Goal: Information Seeking & Learning: Learn about a topic

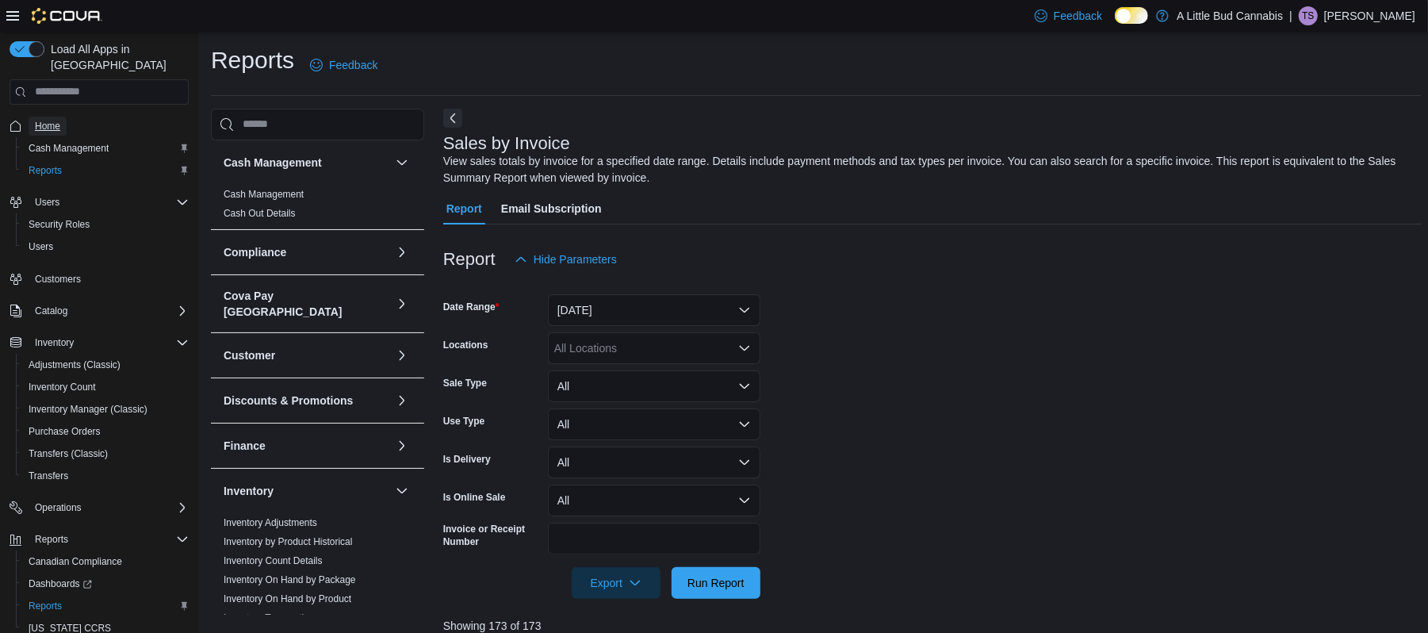
click at [55, 120] on span "Home" at bounding box center [47, 126] width 25 height 13
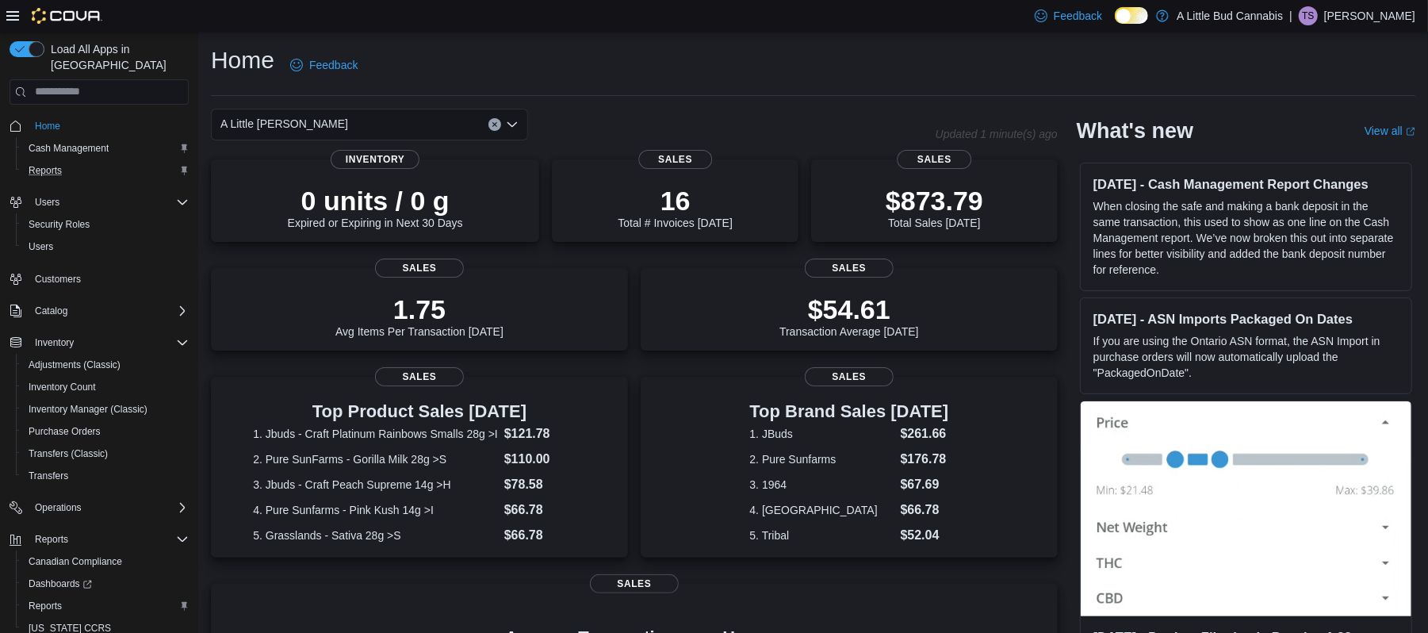
click at [87, 161] on div "Reports" at bounding box center [105, 170] width 166 height 19
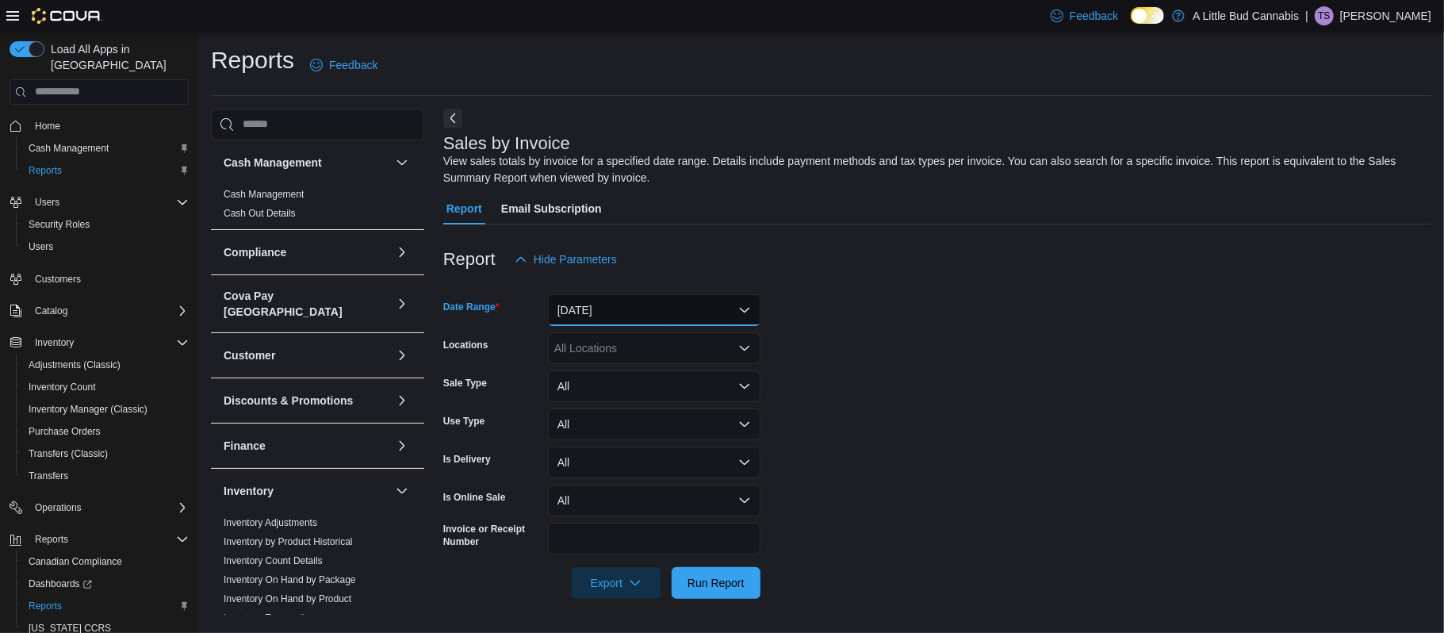
click at [652, 308] on button "[DATE]" at bounding box center [654, 310] width 212 height 32
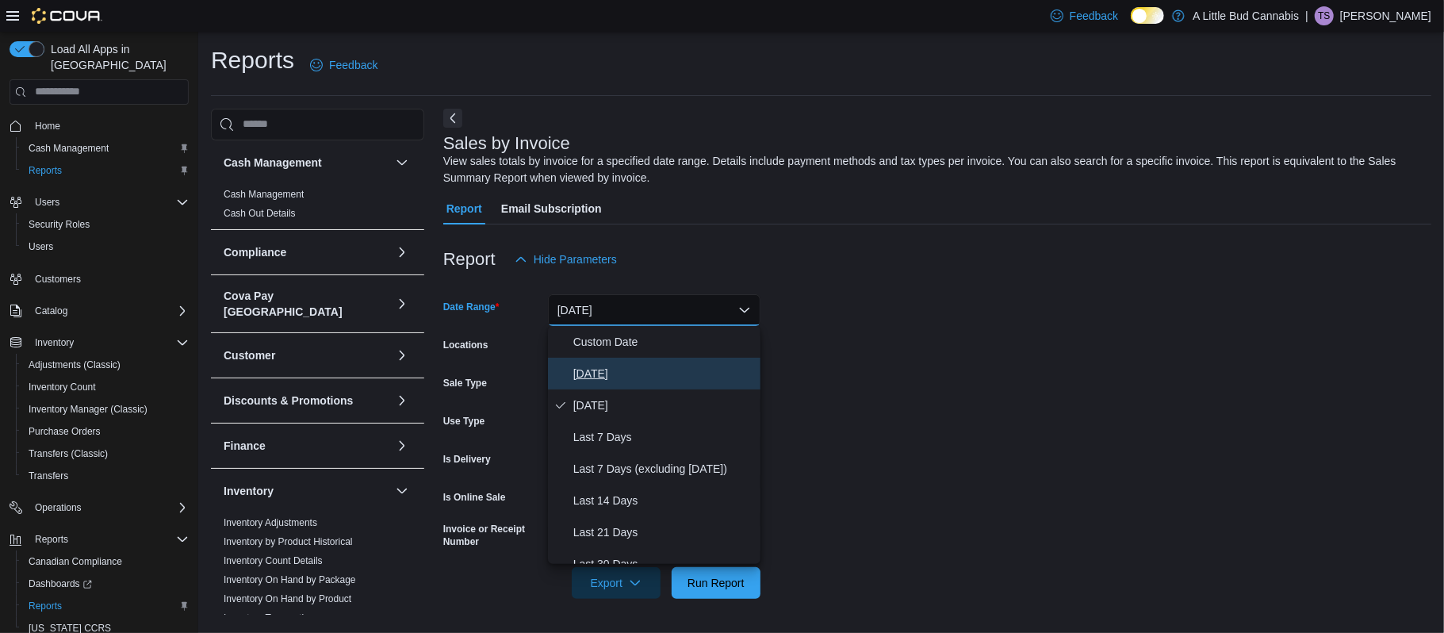
click at [607, 375] on span "[DATE]" at bounding box center [663, 373] width 181 height 19
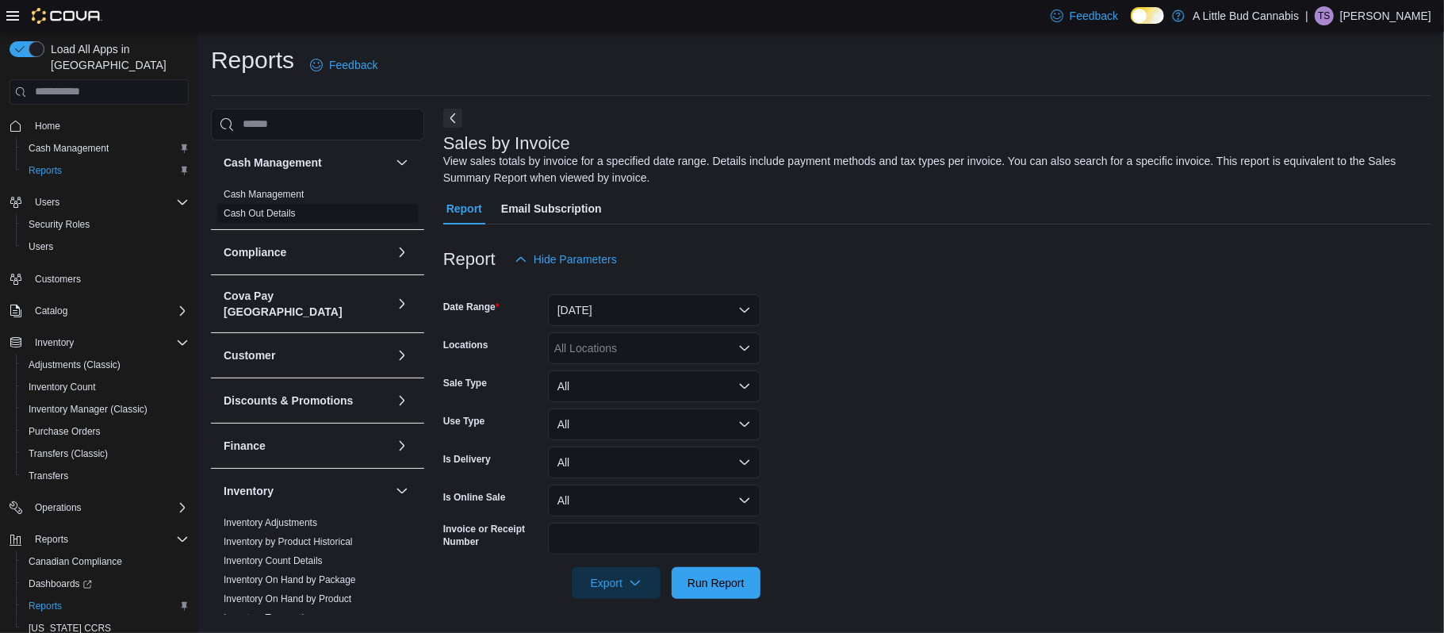
click at [276, 216] on link "Cash Out Details" at bounding box center [260, 213] width 72 height 11
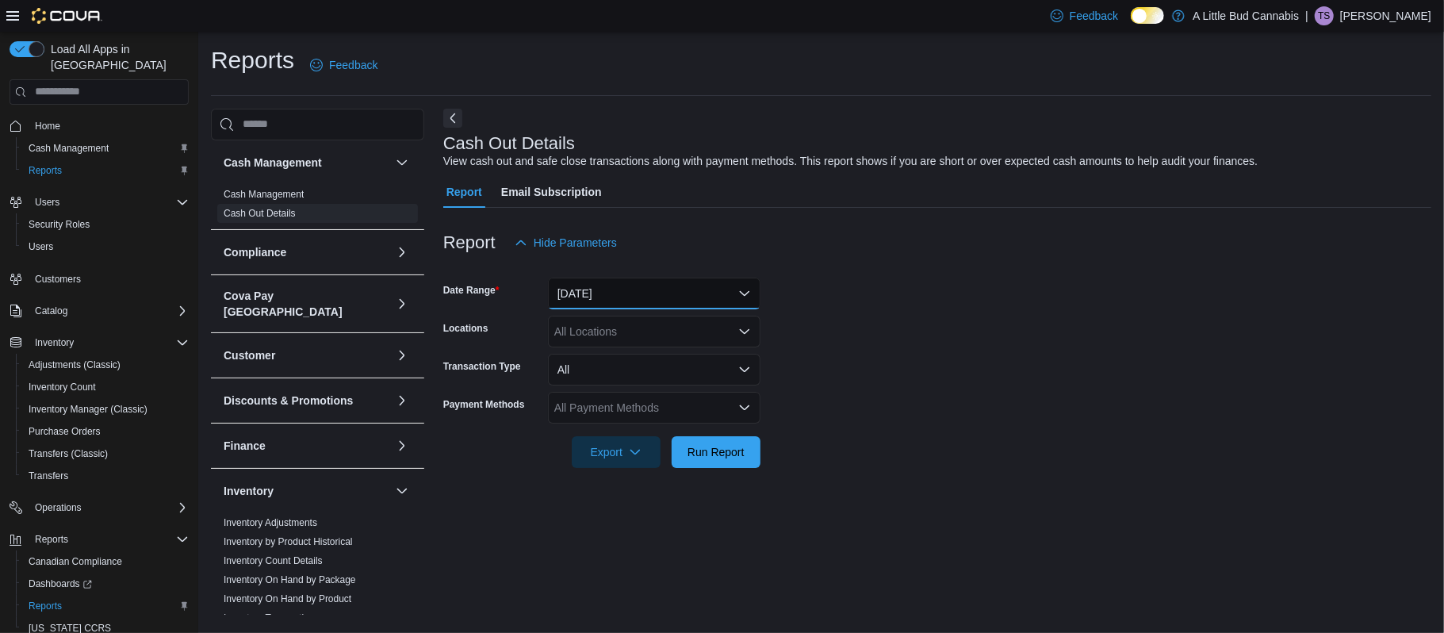
click at [632, 296] on button "[DATE]" at bounding box center [654, 293] width 212 height 32
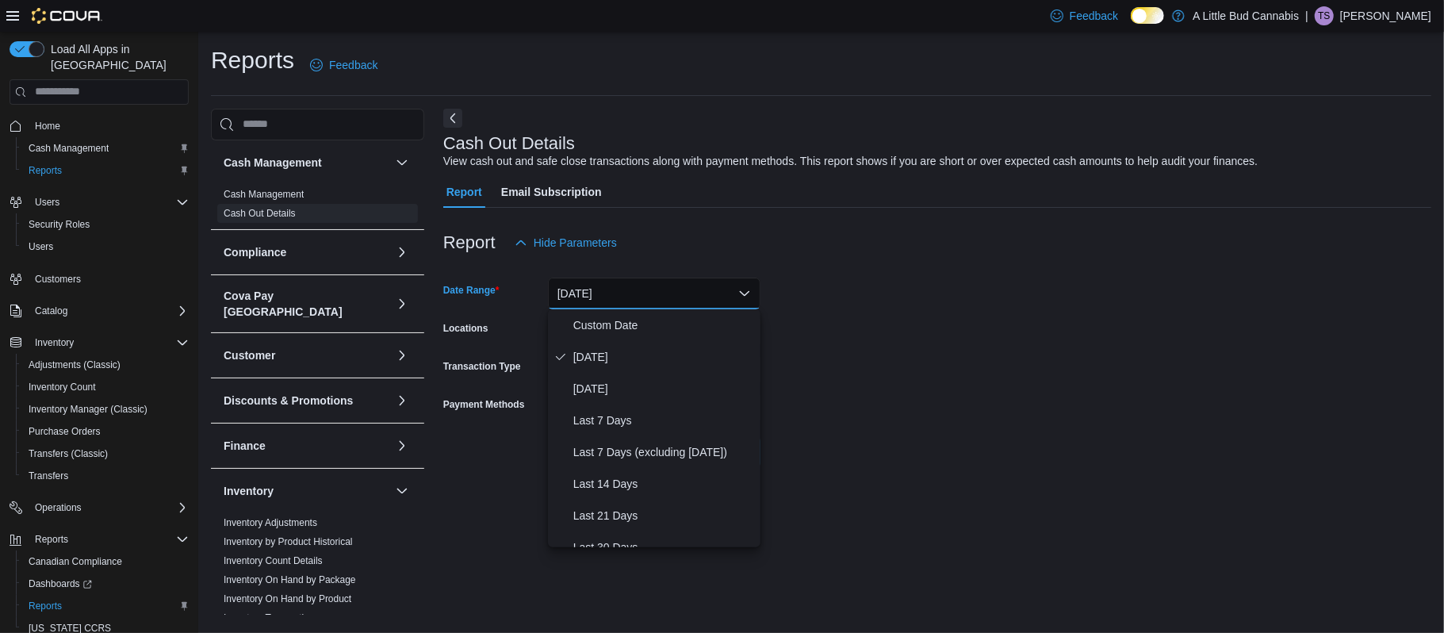
click at [632, 296] on button "[DATE]" at bounding box center [654, 293] width 212 height 32
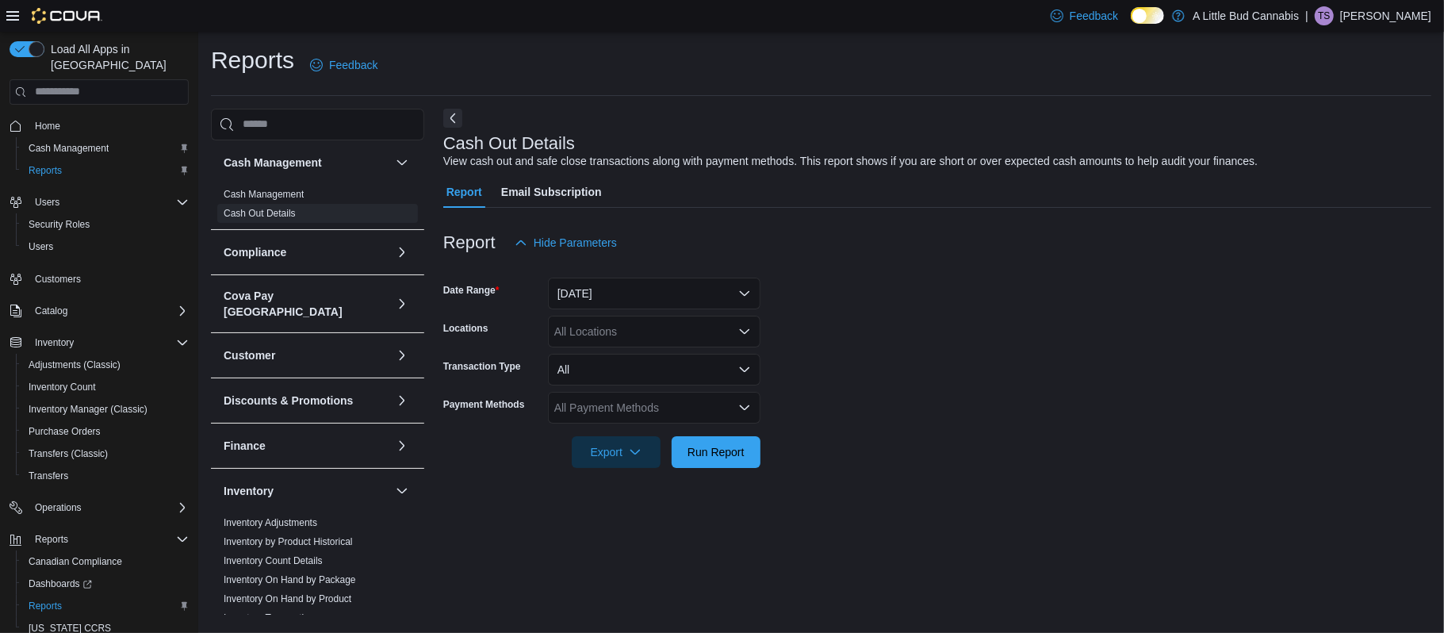
click at [619, 343] on div "All Locations" at bounding box center [654, 332] width 212 height 32
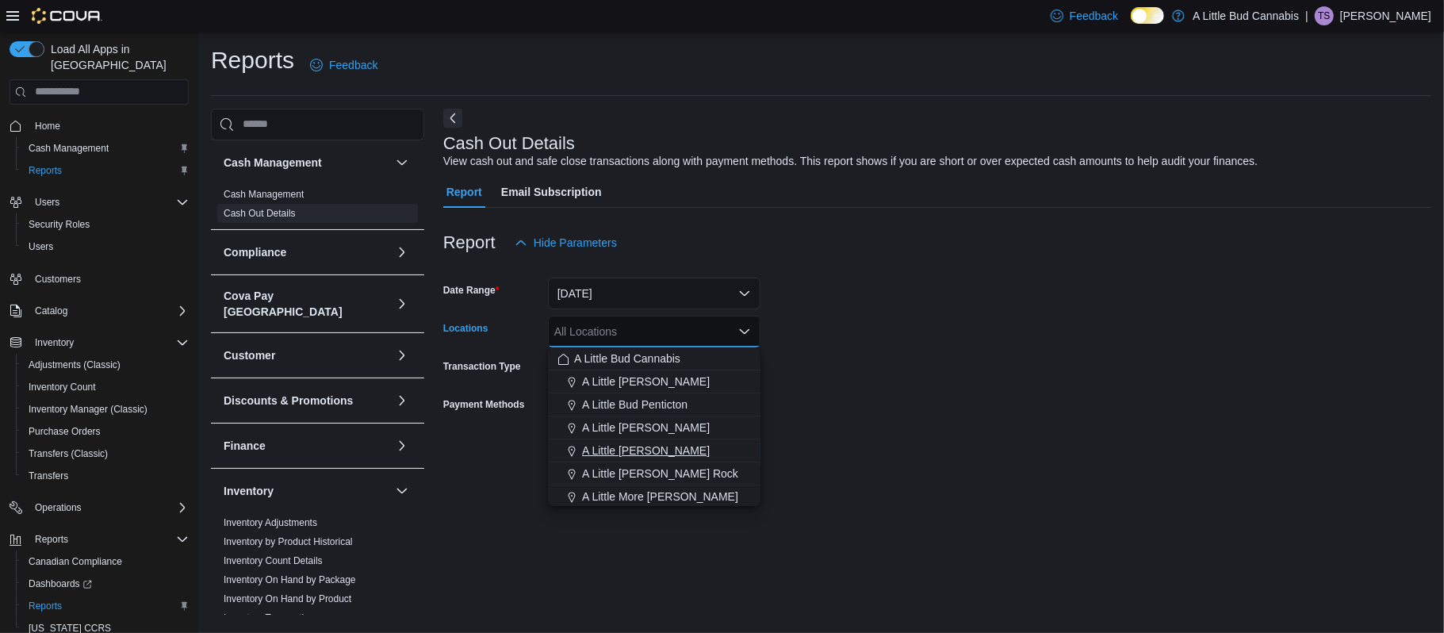
click at [661, 441] on button "A Little [PERSON_NAME]" at bounding box center [654, 450] width 212 height 23
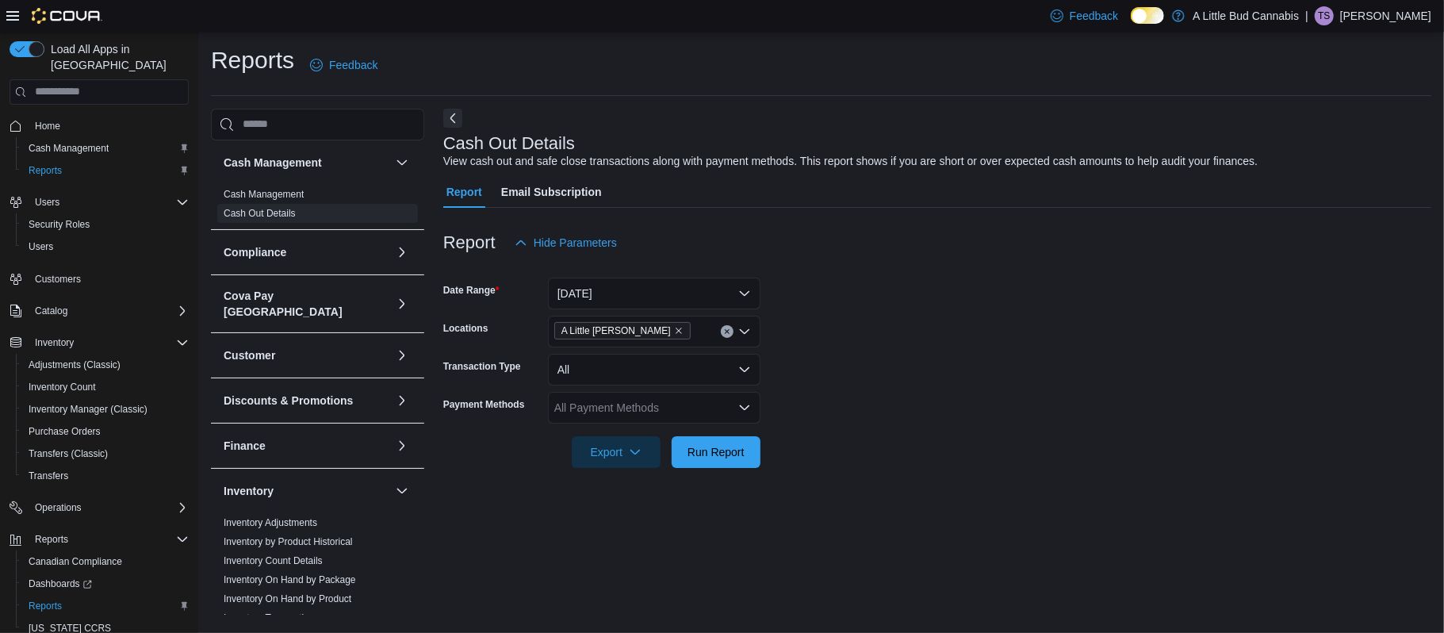
click at [882, 429] on div at bounding box center [937, 429] width 988 height 13
click at [704, 445] on span "Run Report" at bounding box center [715, 451] width 57 height 16
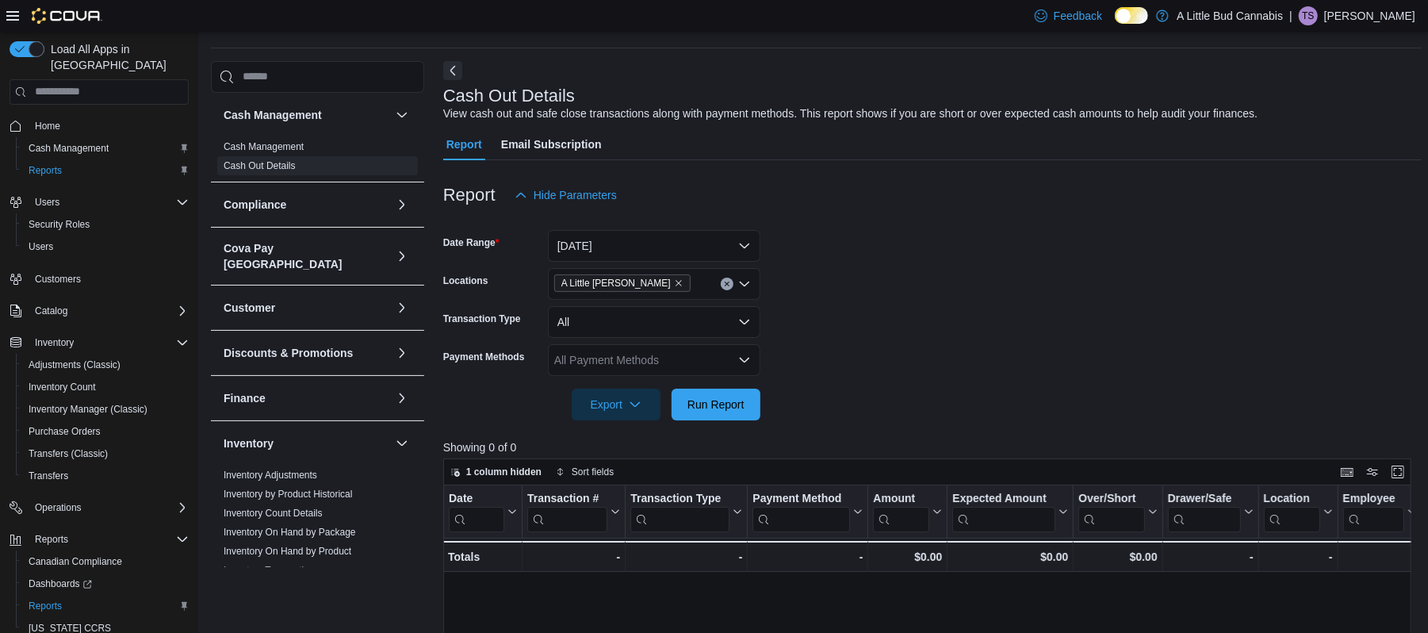
scroll to position [40, 0]
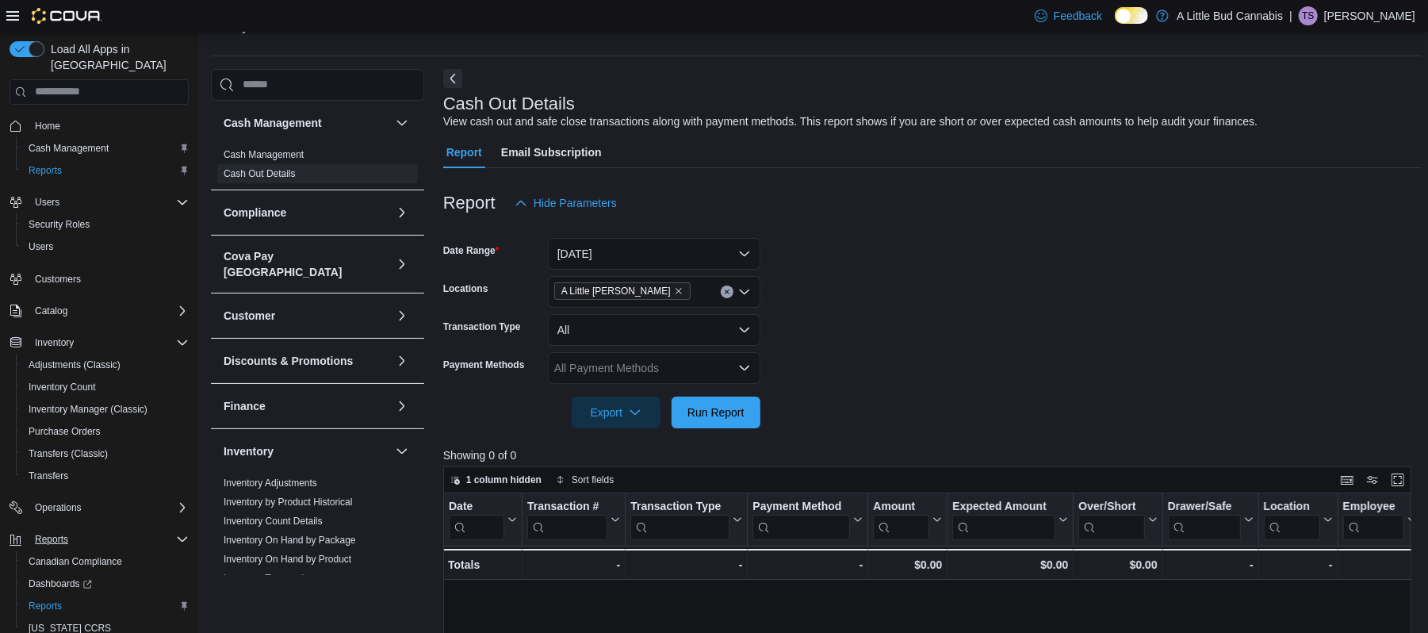
click at [83, 530] on div "Reports" at bounding box center [109, 539] width 160 height 19
click at [71, 116] on span "Home" at bounding box center [109, 126] width 160 height 20
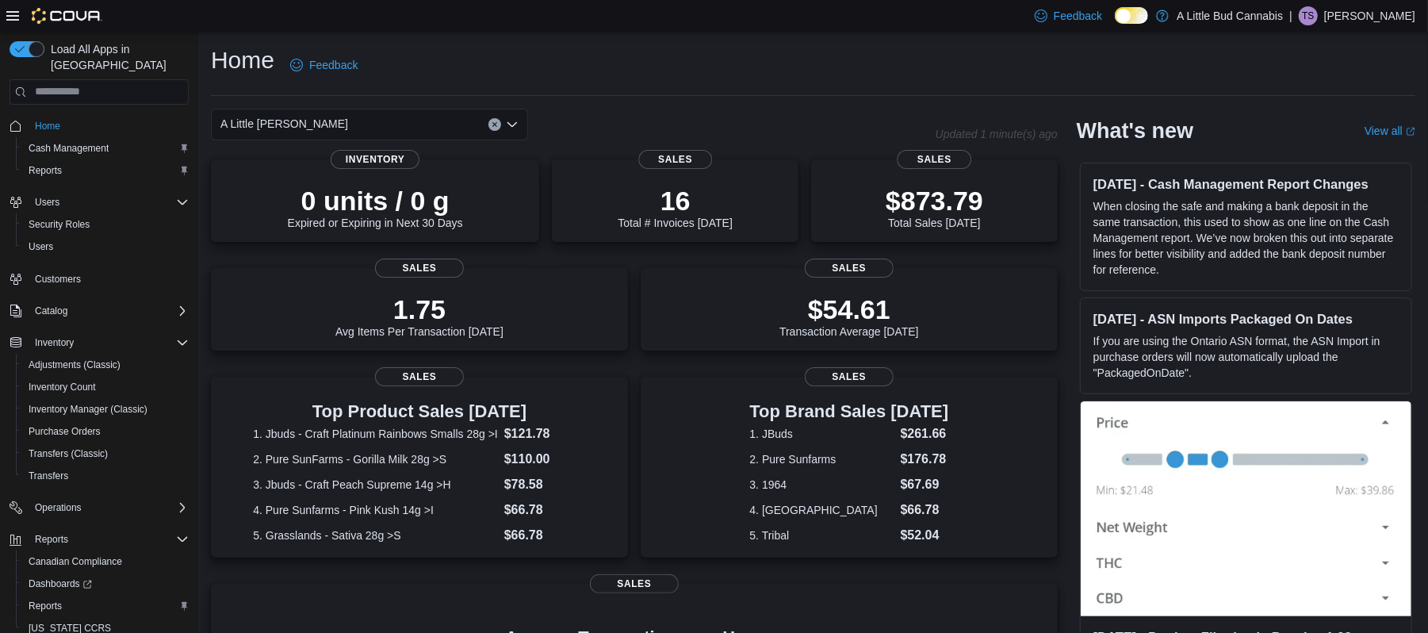
drag, startPoint x: 71, startPoint y: 109, endPoint x: 654, endPoint y: 125, distance: 583.8
click at [654, 125] on div "Load All Apps in New Hub Home Cash Management Reports Users Security Roles User…" at bounding box center [714, 478] width 1428 height 892
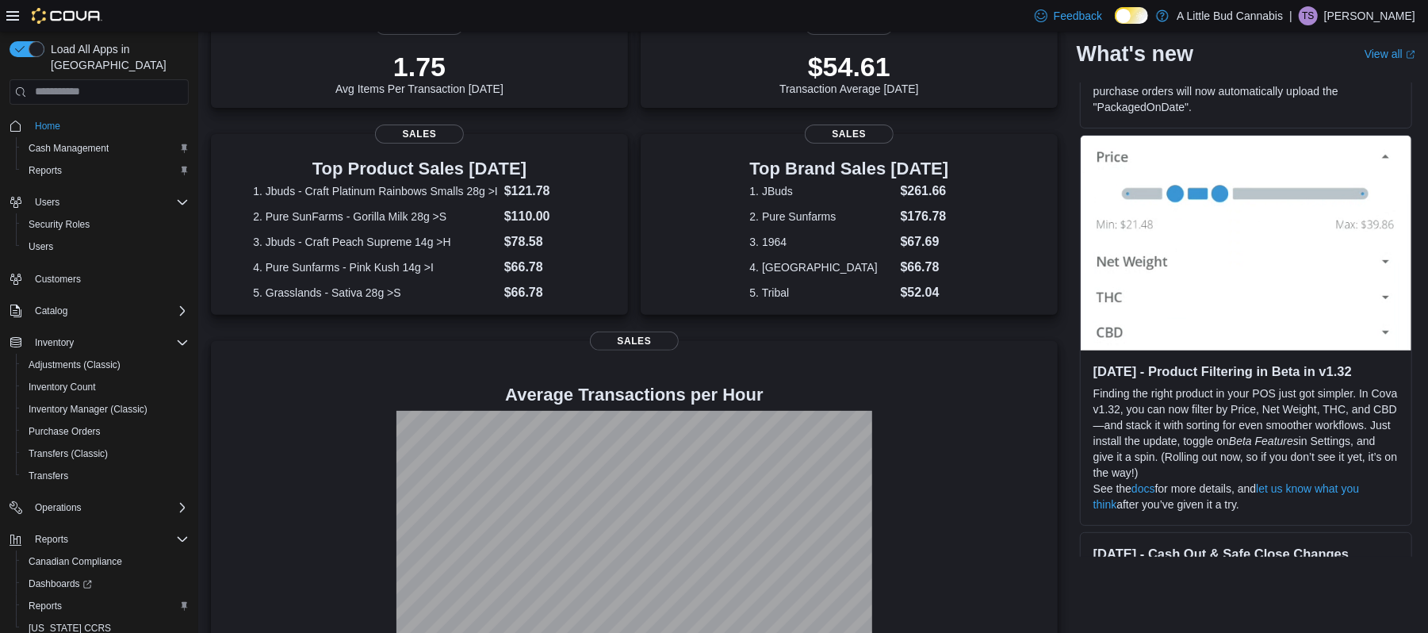
scroll to position [306, 0]
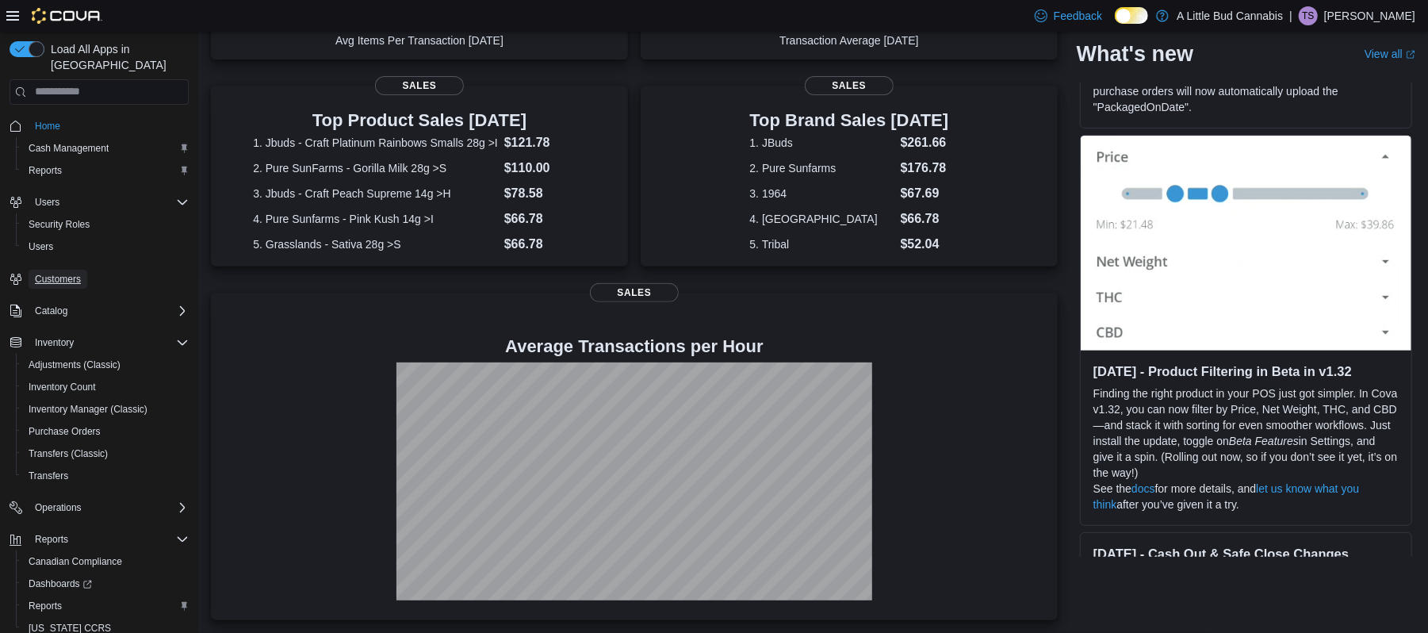
click at [75, 273] on span "Customers" at bounding box center [58, 279] width 46 height 13
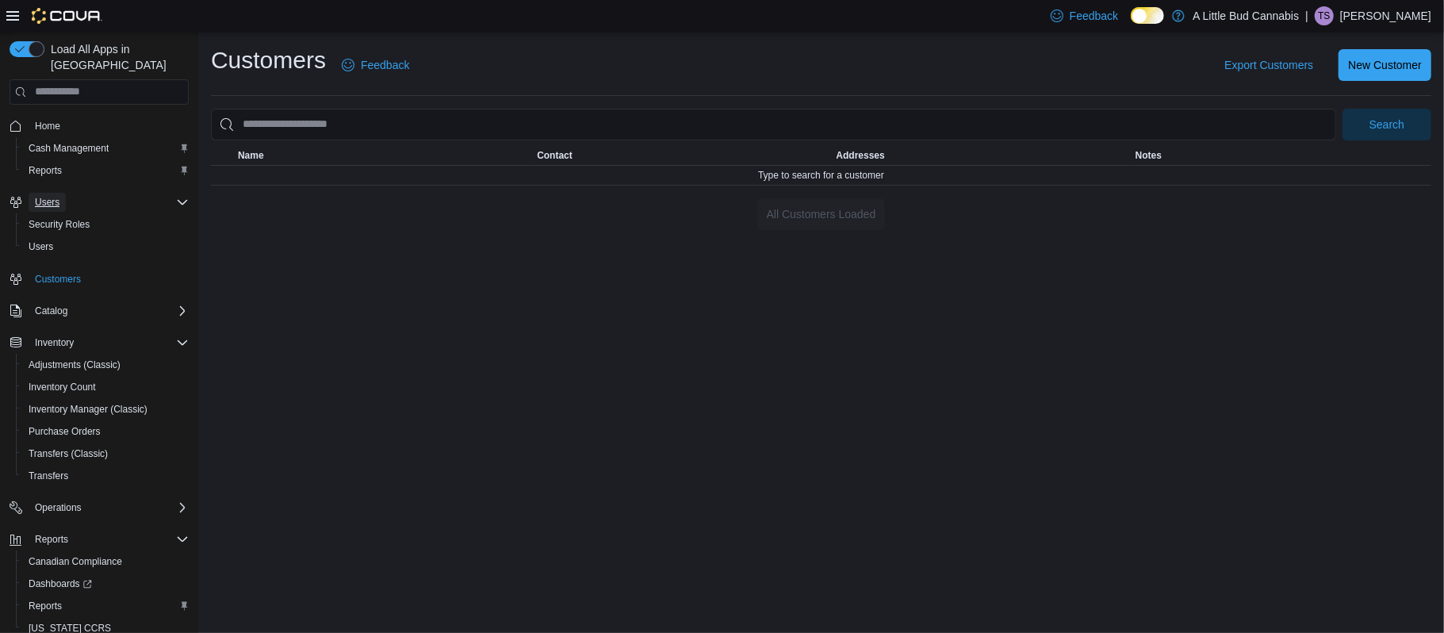
click at [52, 196] on span "Users" at bounding box center [47, 202] width 25 height 13
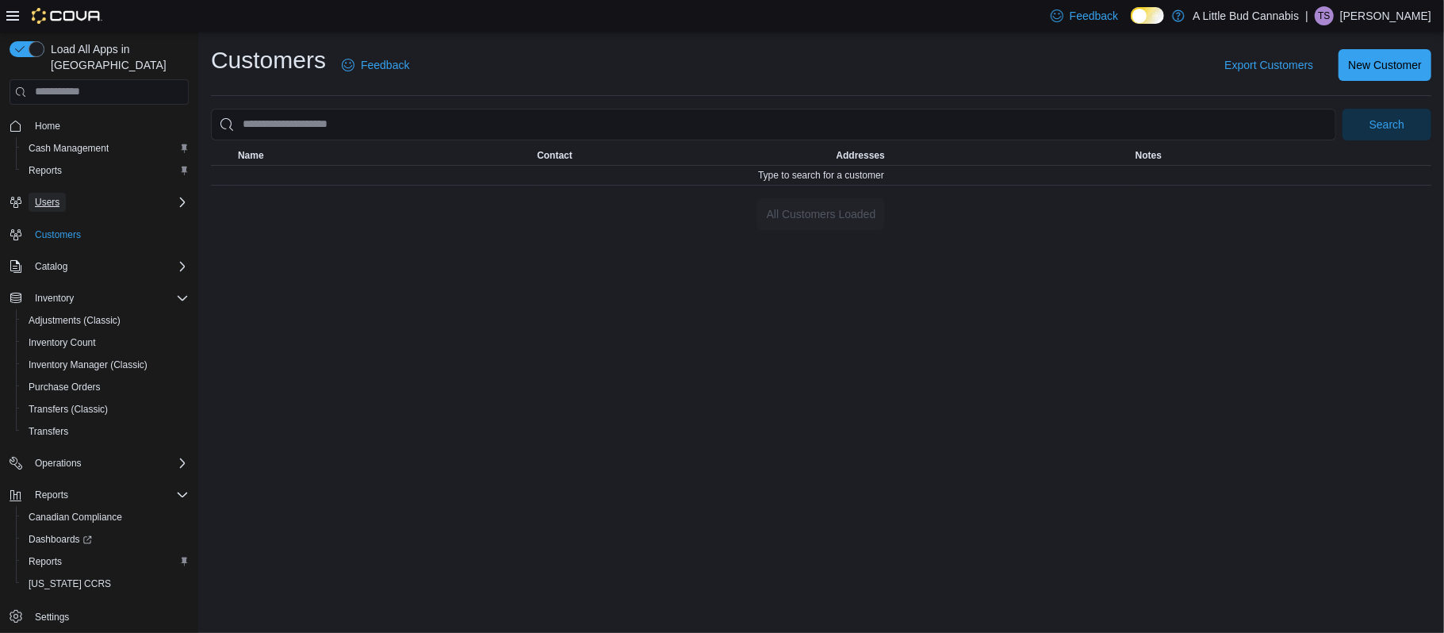
click at [52, 196] on span "Users" at bounding box center [47, 202] width 25 height 13
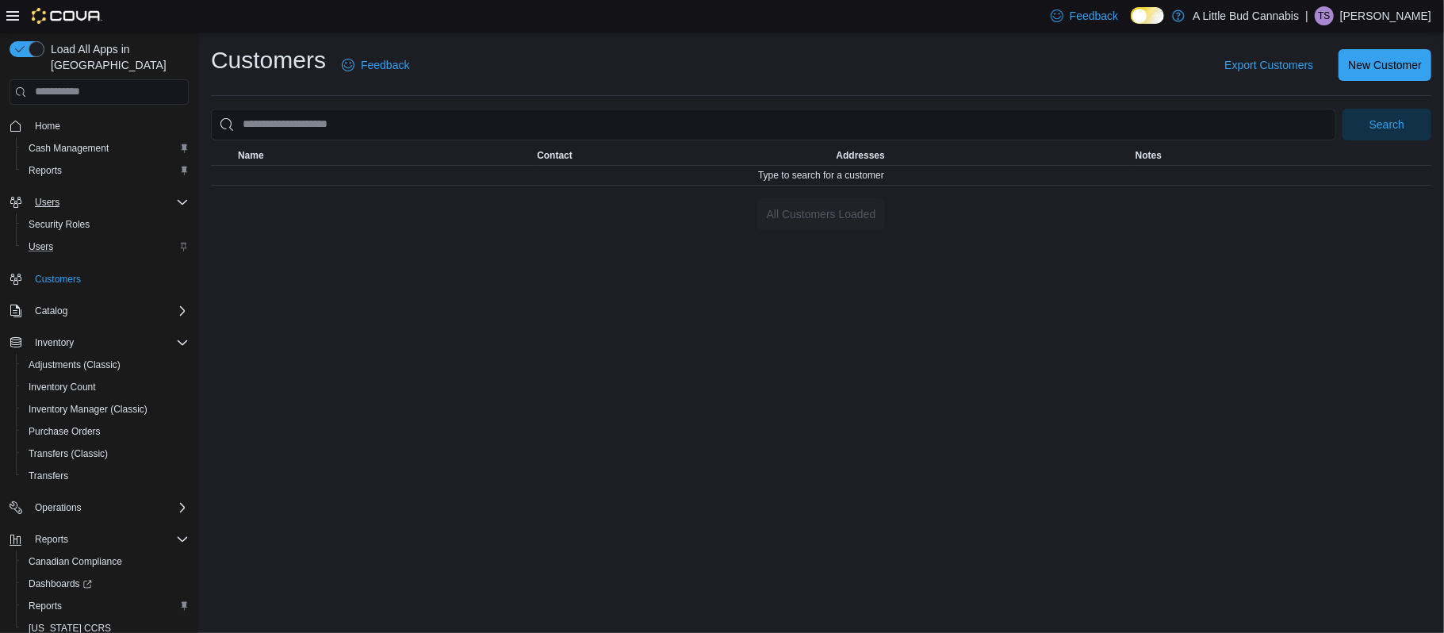
click at [71, 237] on div "Users" at bounding box center [105, 246] width 166 height 19
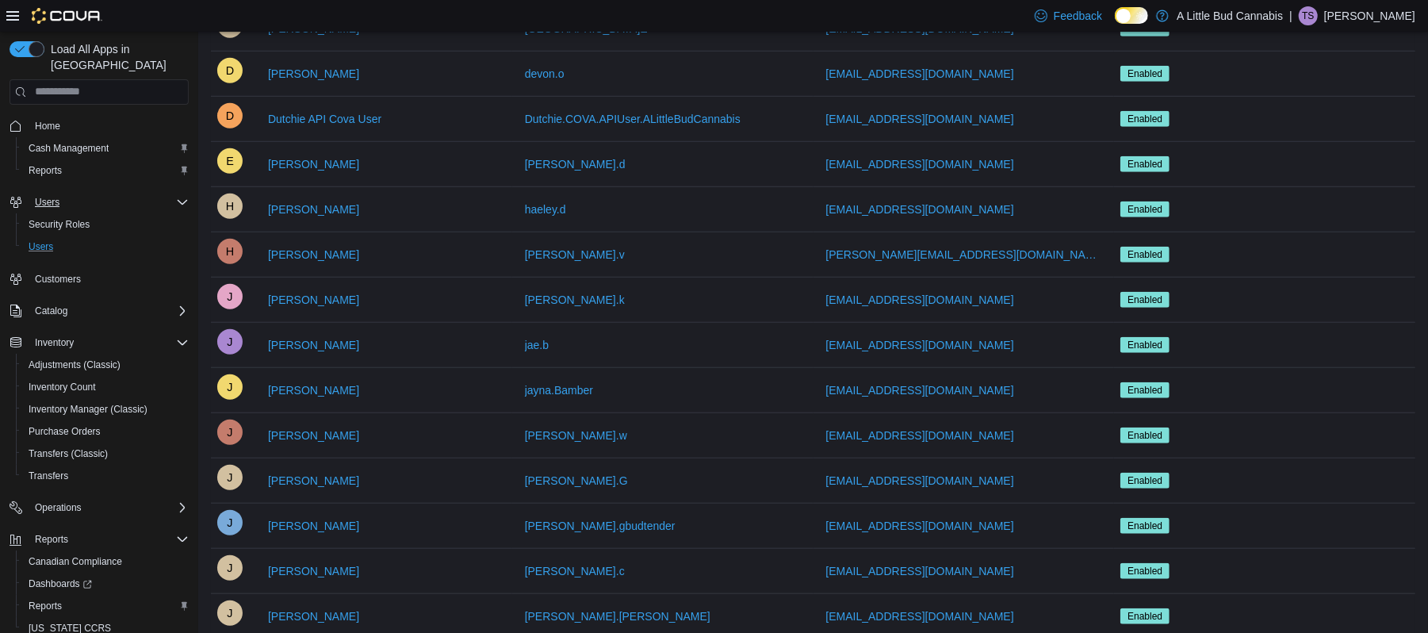
scroll to position [966, 0]
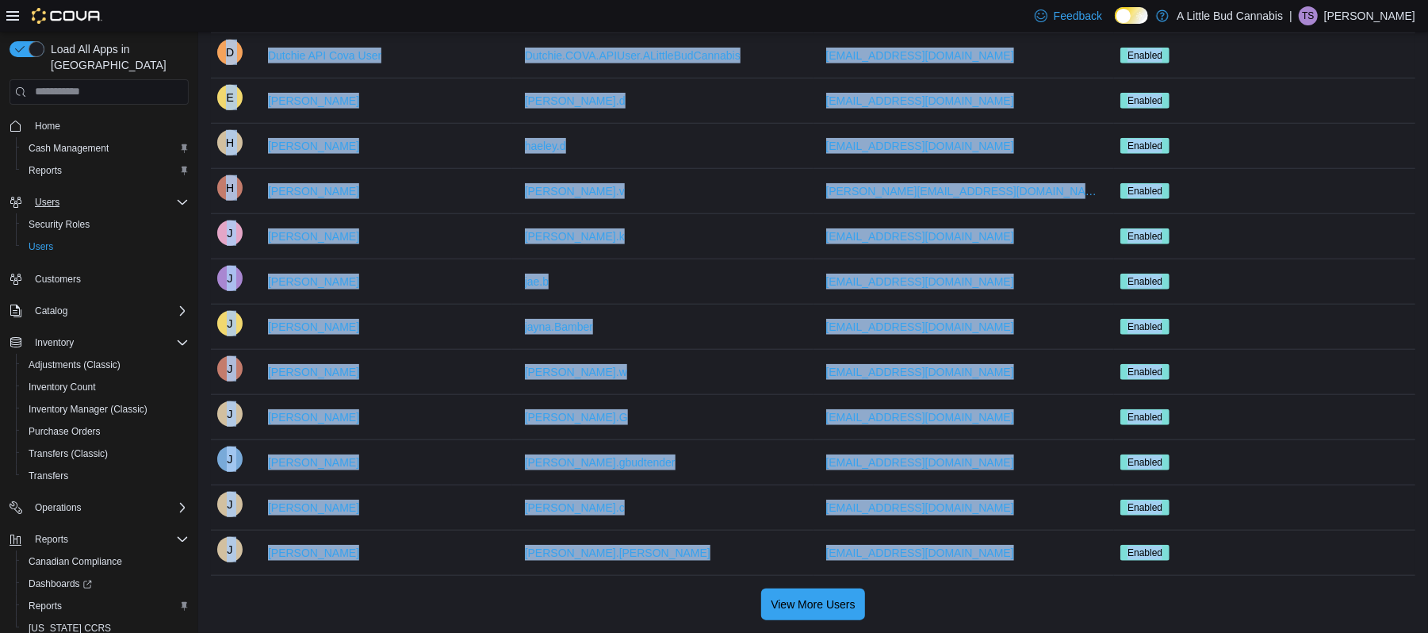
drag, startPoint x: 1427, startPoint y: 587, endPoint x: 1443, endPoint y: 327, distance: 259.7
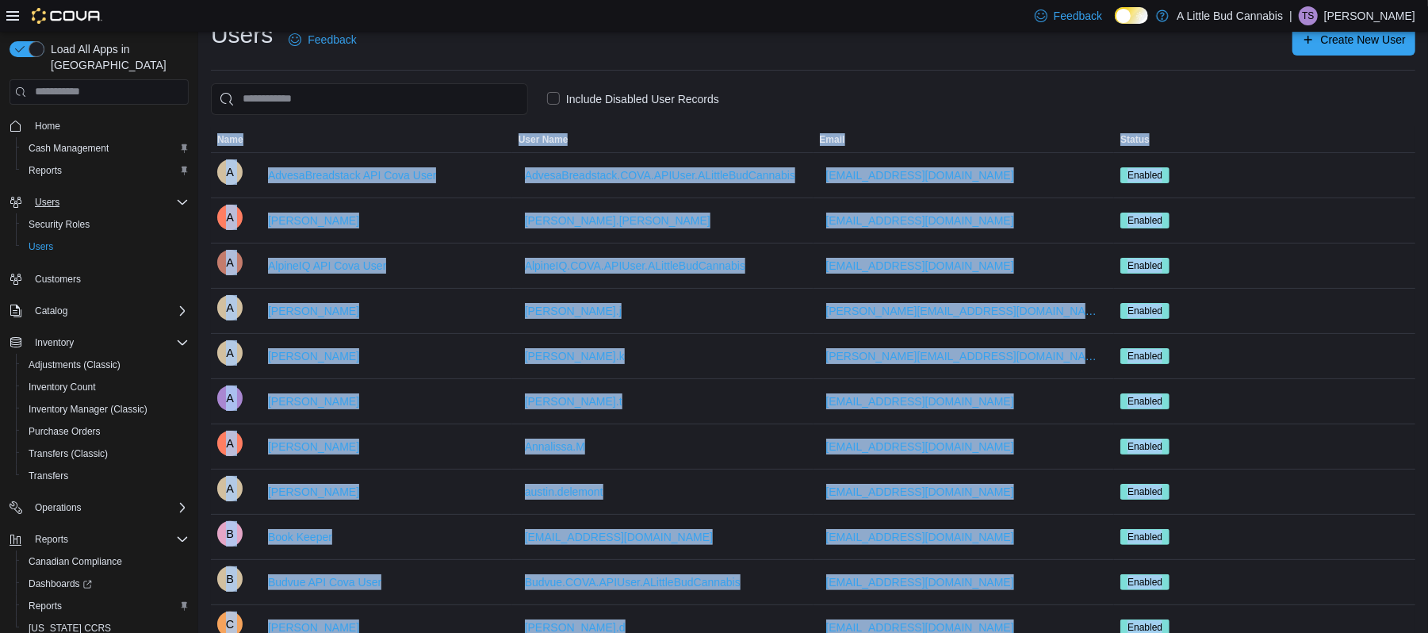
scroll to position [0, 0]
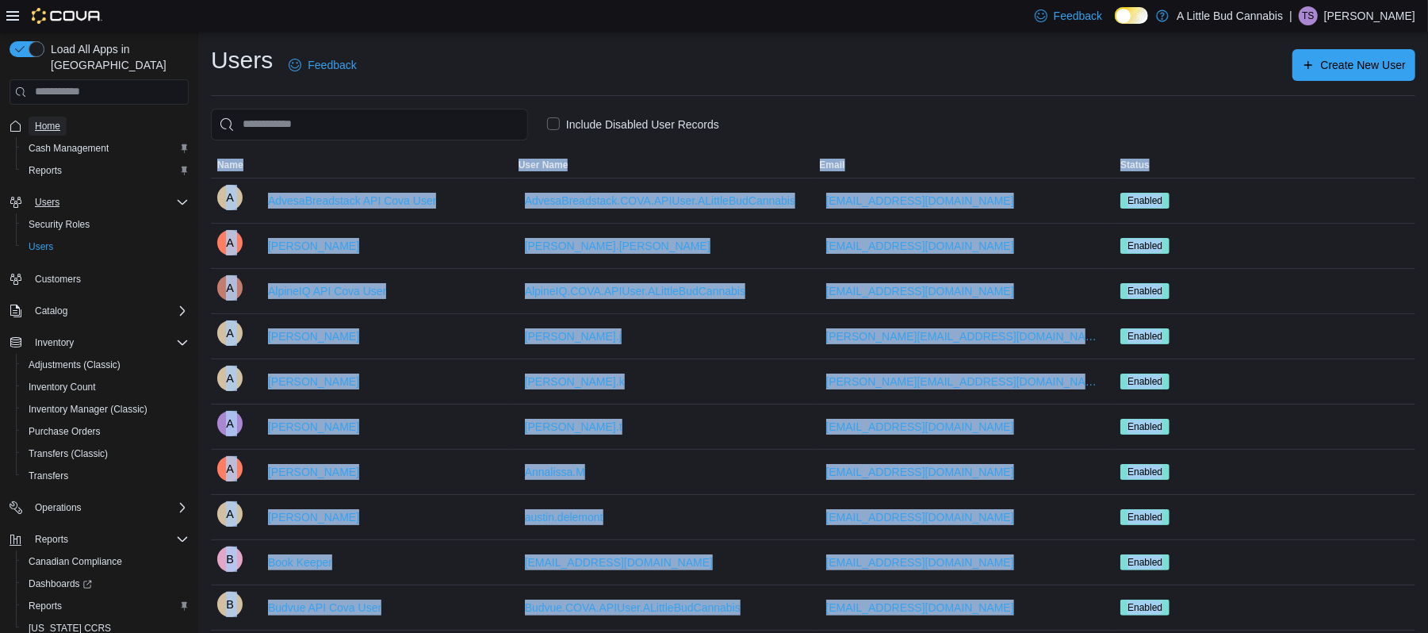
click at [60, 117] on link "Home" at bounding box center [48, 126] width 38 height 19
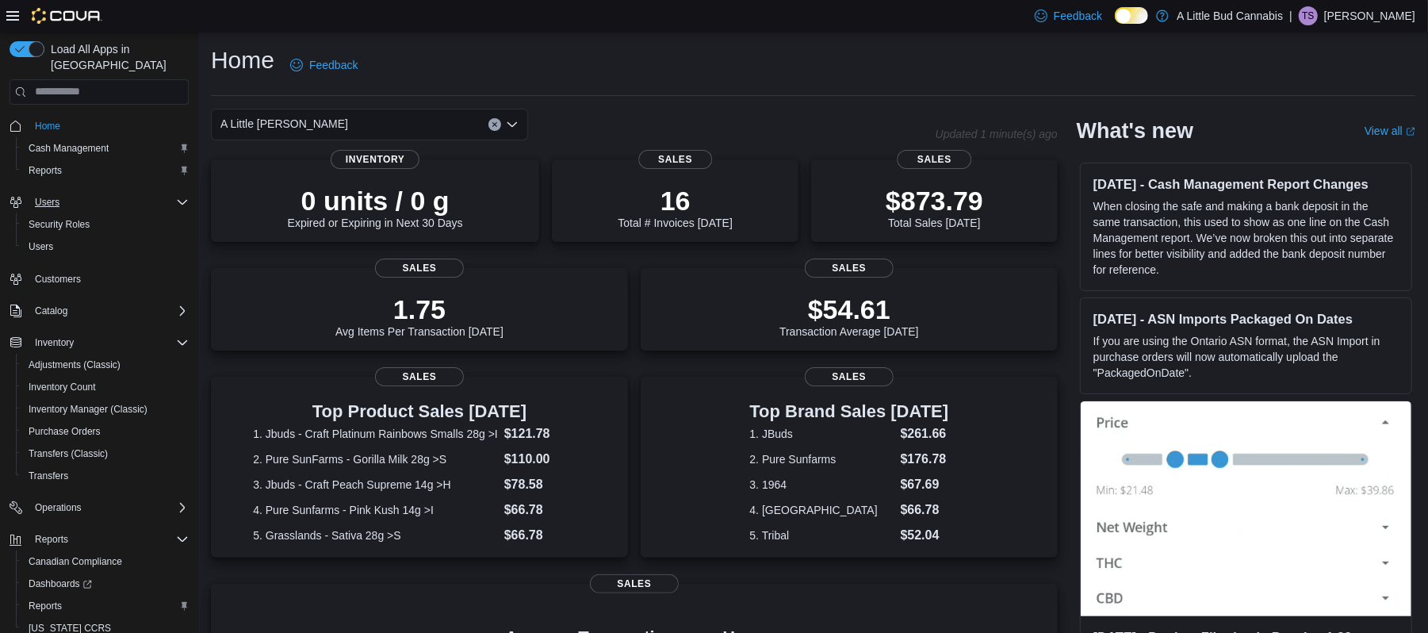
click at [396, 125] on div "A Little [PERSON_NAME]" at bounding box center [369, 125] width 317 height 32
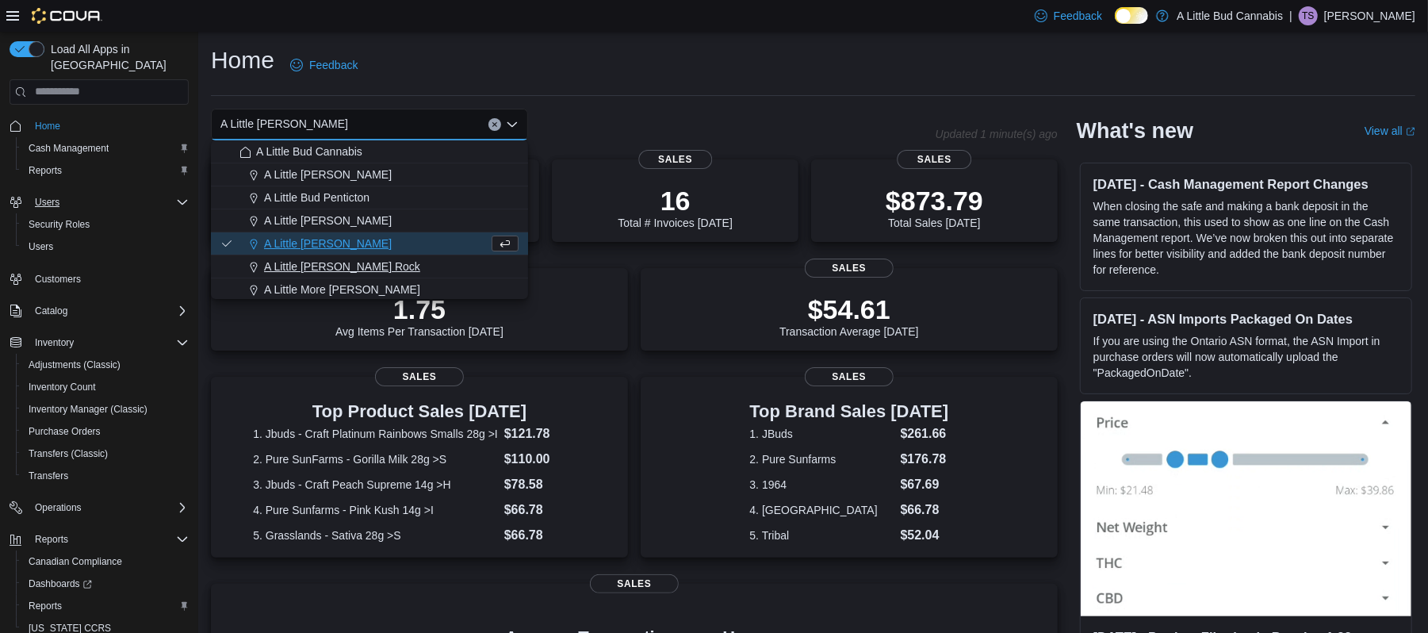
click at [357, 262] on span "A Little [PERSON_NAME] Rock" at bounding box center [342, 266] width 156 height 16
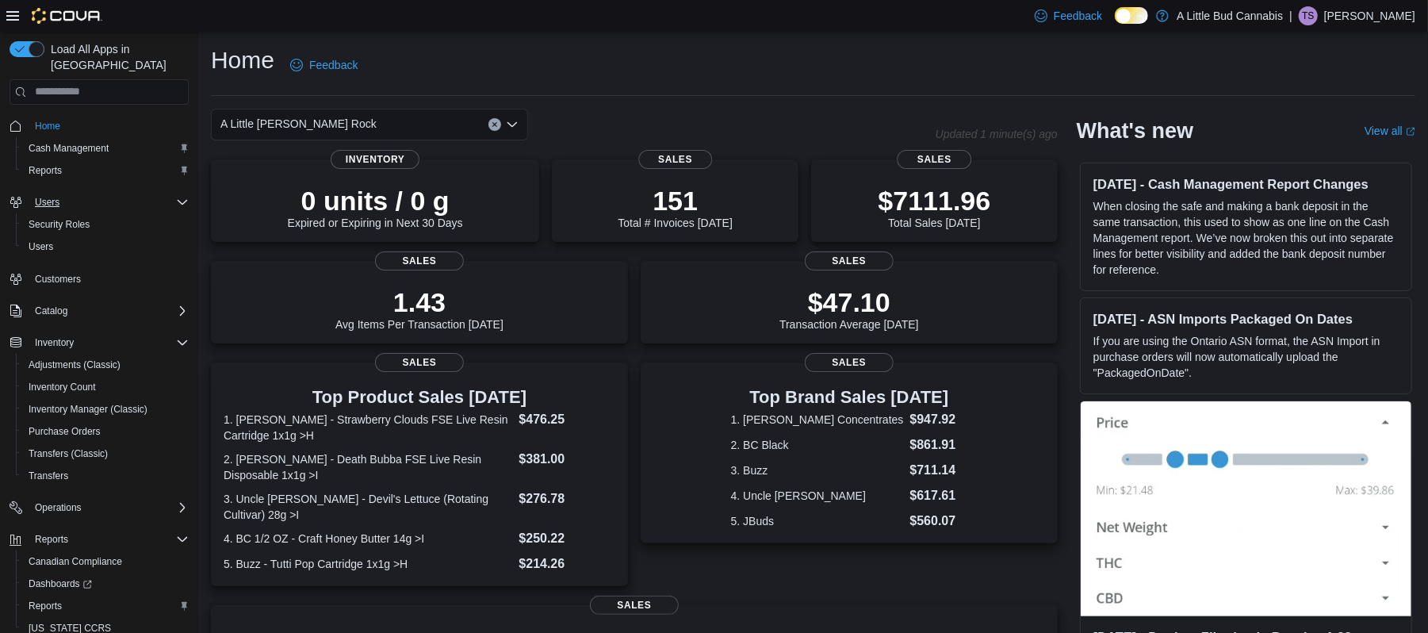
drag, startPoint x: 1419, startPoint y: 197, endPoint x: 379, endPoint y: 357, distance: 1052.5
click at [379, 357] on div "0 units / 0 g Expired or Expiring in Next 30 Days Inventory 151 Total # Invoice…" at bounding box center [634, 542] width 847 height 766
click at [436, 369] on span "Sales" at bounding box center [419, 360] width 89 height 19
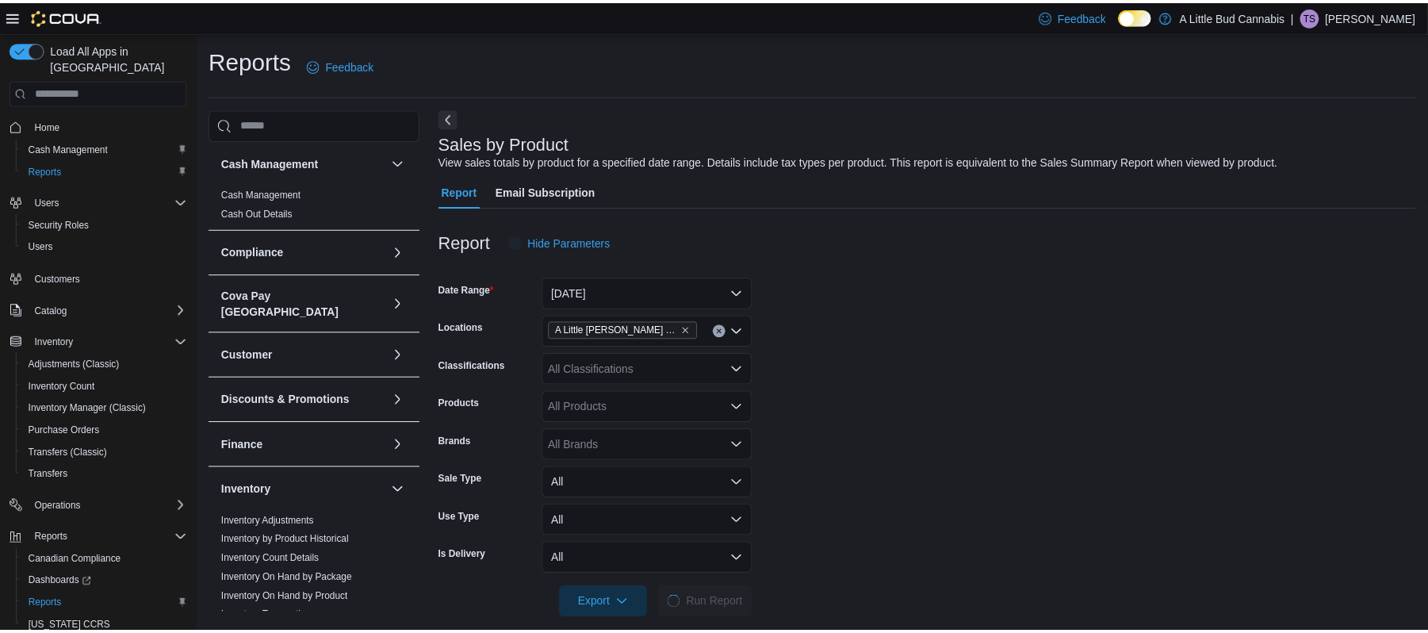
scroll to position [17, 0]
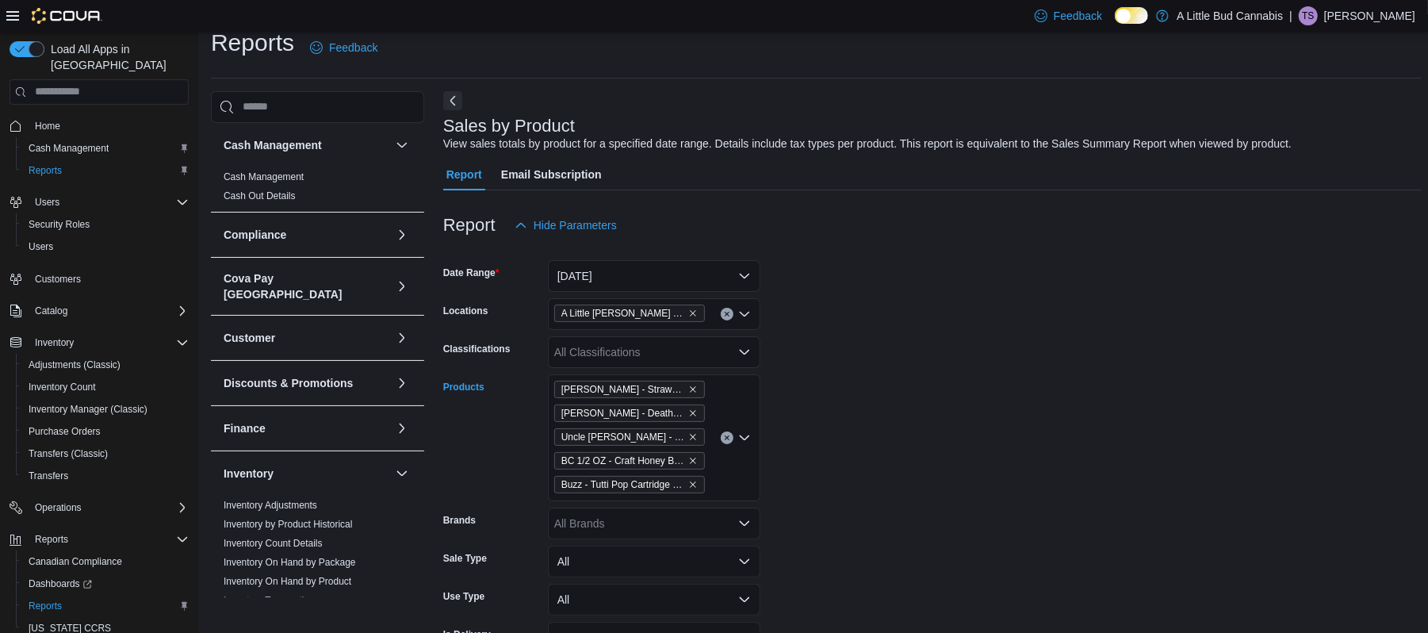
click at [724, 436] on icon "Clear input" at bounding box center [727, 437] width 6 height 6
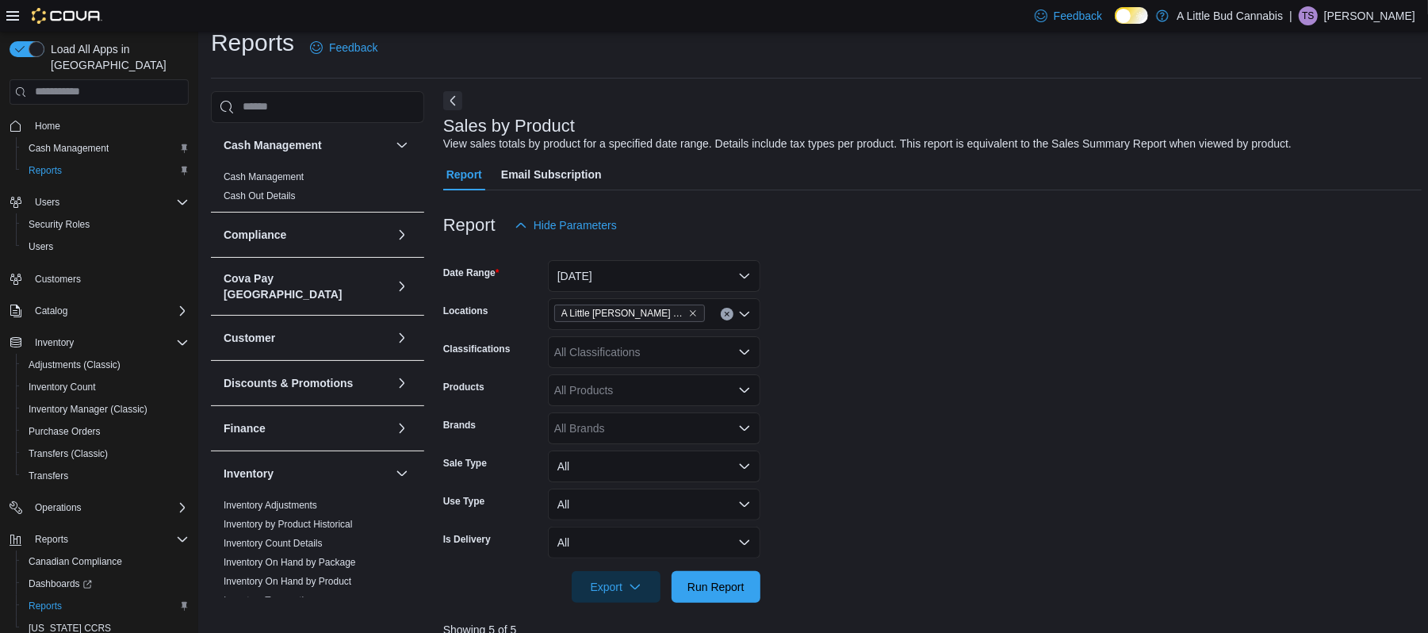
click at [841, 525] on form "Date Range Today Locations A Little Bud White Rock Classifications All Classifi…" at bounding box center [932, 422] width 978 height 362
click at [720, 576] on span "Run Report" at bounding box center [716, 586] width 70 height 32
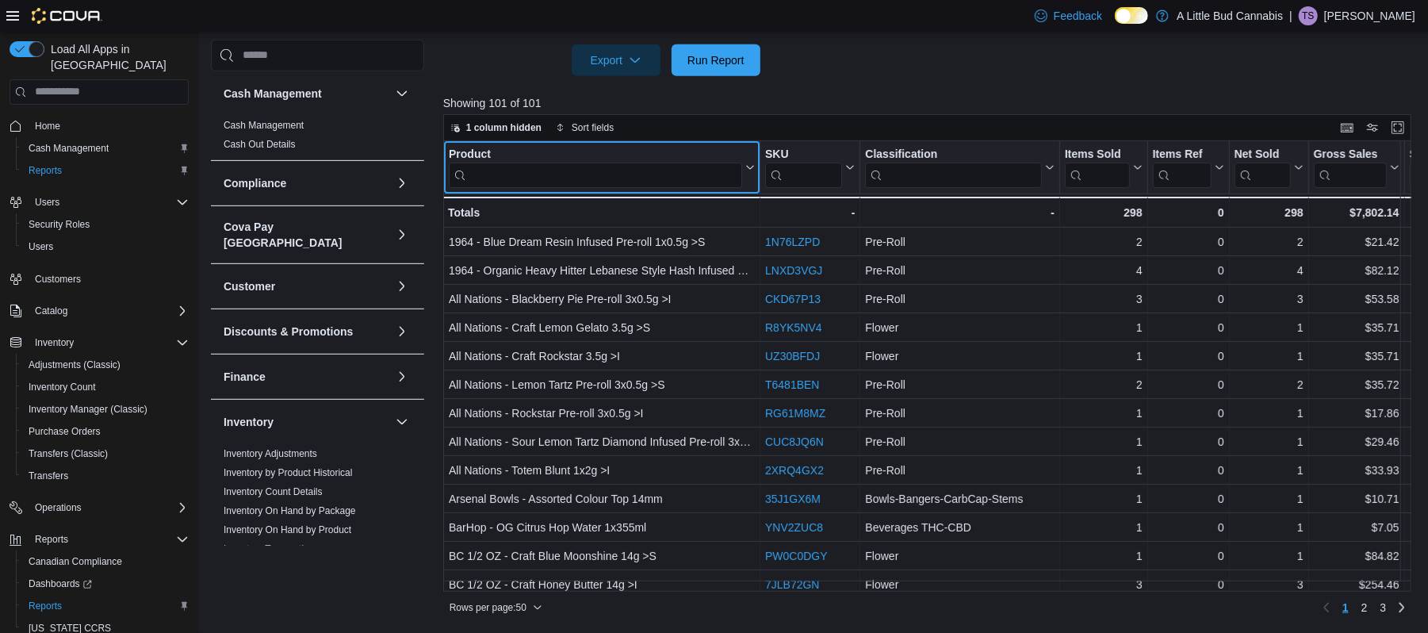
click at [578, 181] on input "search" at bounding box center [595, 174] width 293 height 25
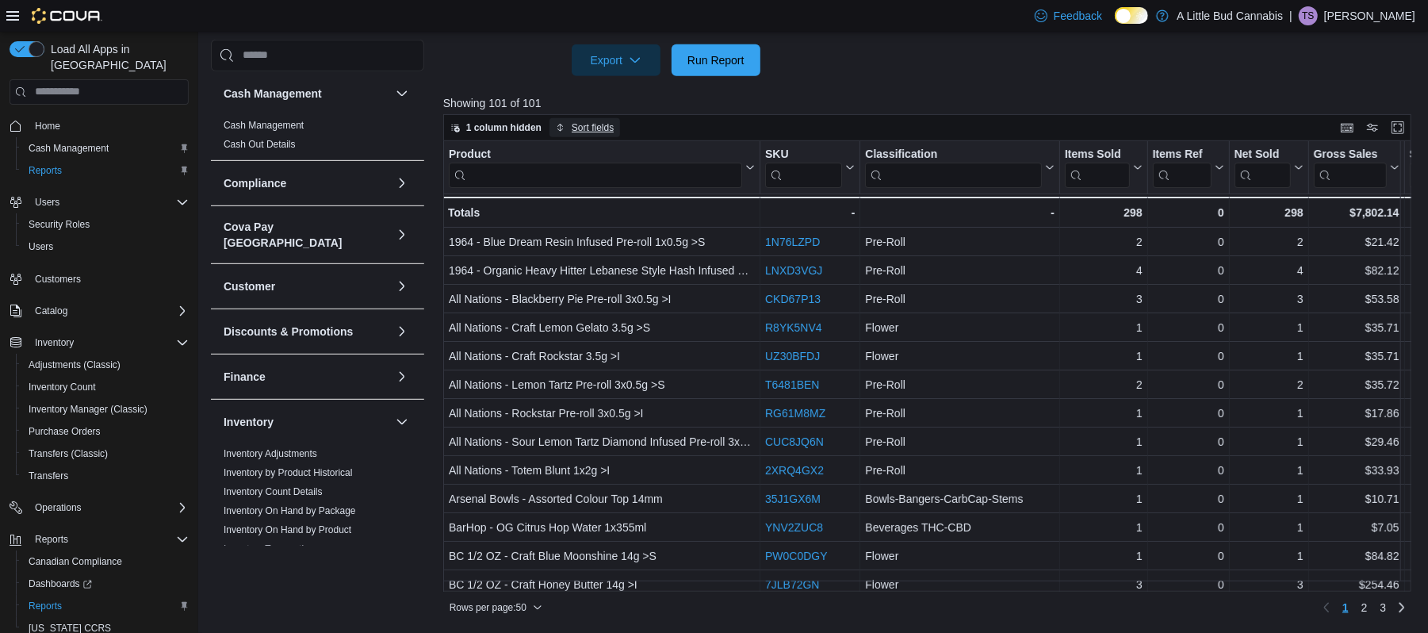
click at [585, 118] on span "Sort fields" at bounding box center [585, 127] width 58 height 19
click at [617, 179] on span "Pick fields to sort by" at bounding box center [606, 188] width 101 height 19
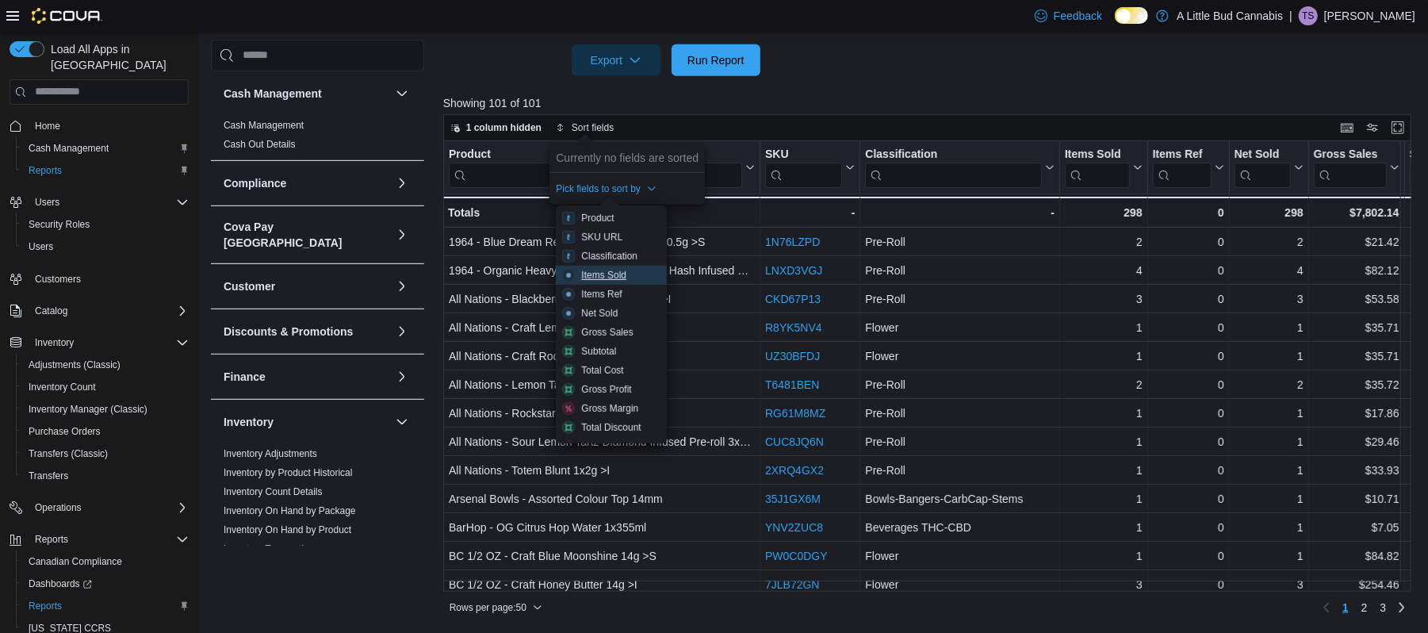
click at [604, 266] on button "Items Sold" at bounding box center [611, 275] width 111 height 19
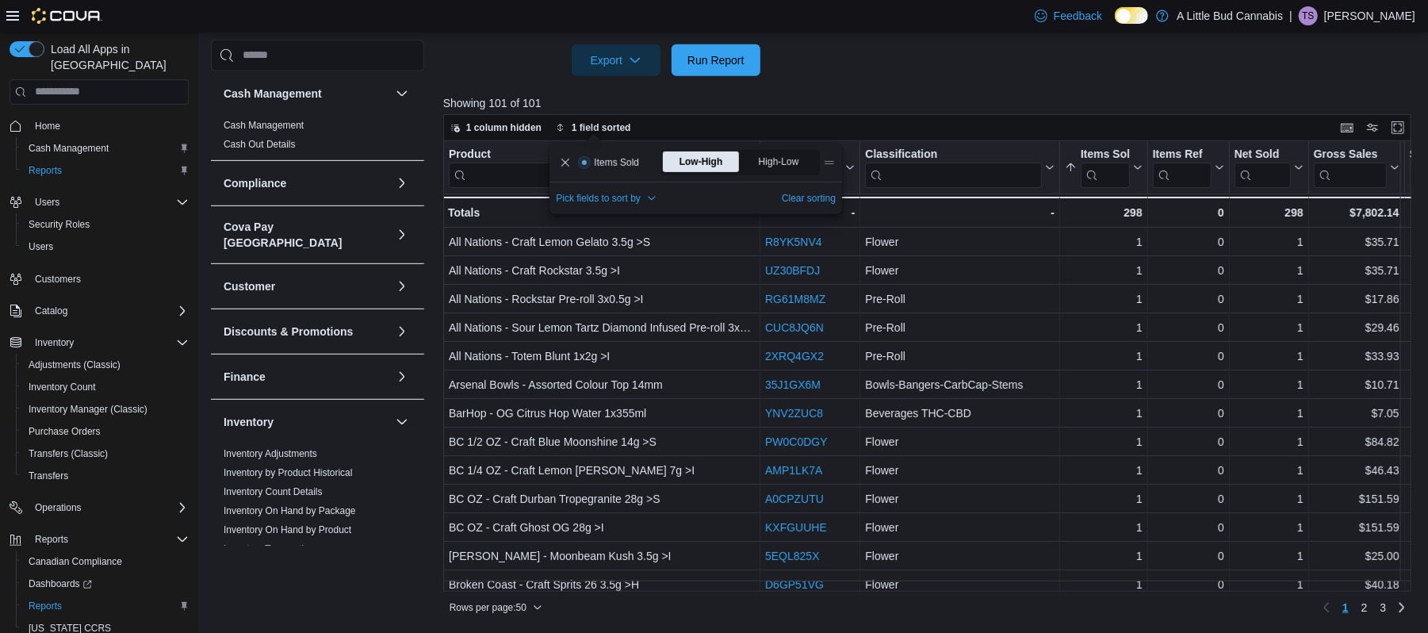
click at [931, 76] on div at bounding box center [932, 85] width 978 height 19
click at [760, 154] on span "High-Low" at bounding box center [781, 162] width 44 height 24
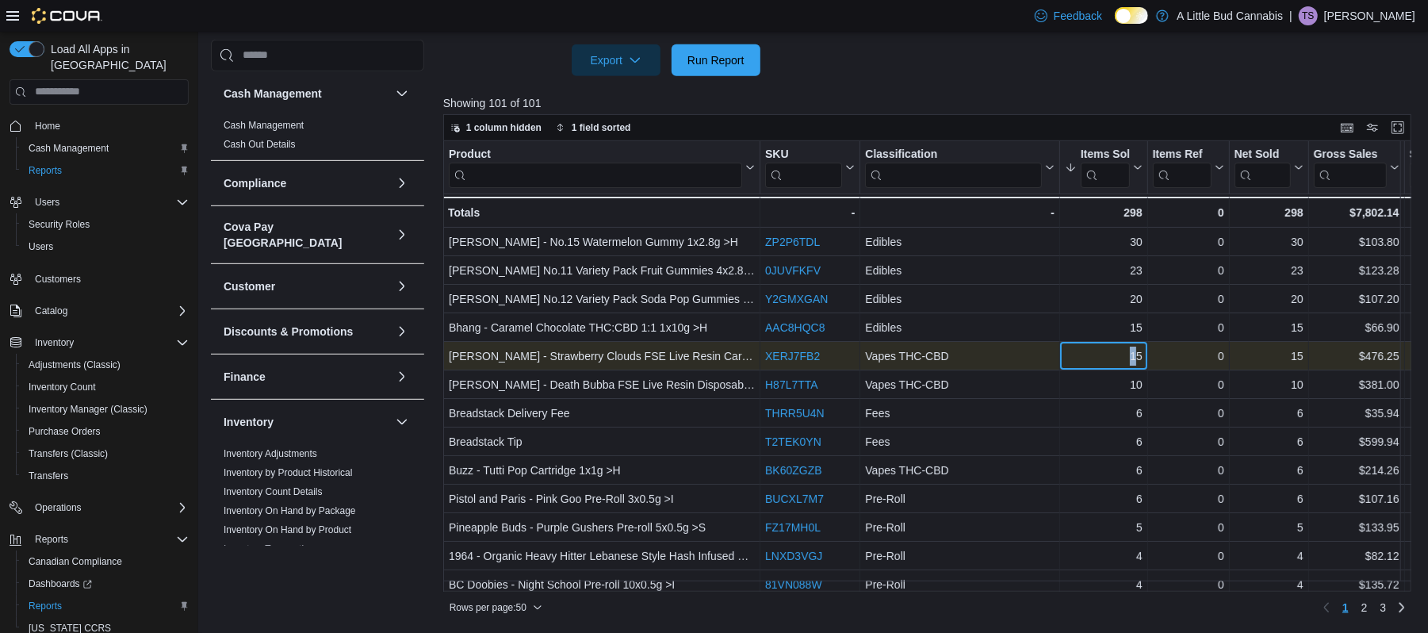
drag, startPoint x: 1135, startPoint y: 357, endPoint x: 1111, endPoint y: 360, distance: 24.8
click at [1111, 360] on div "15" at bounding box center [1104, 355] width 78 height 19
click at [1074, 353] on div "15" at bounding box center [1104, 355] width 78 height 19
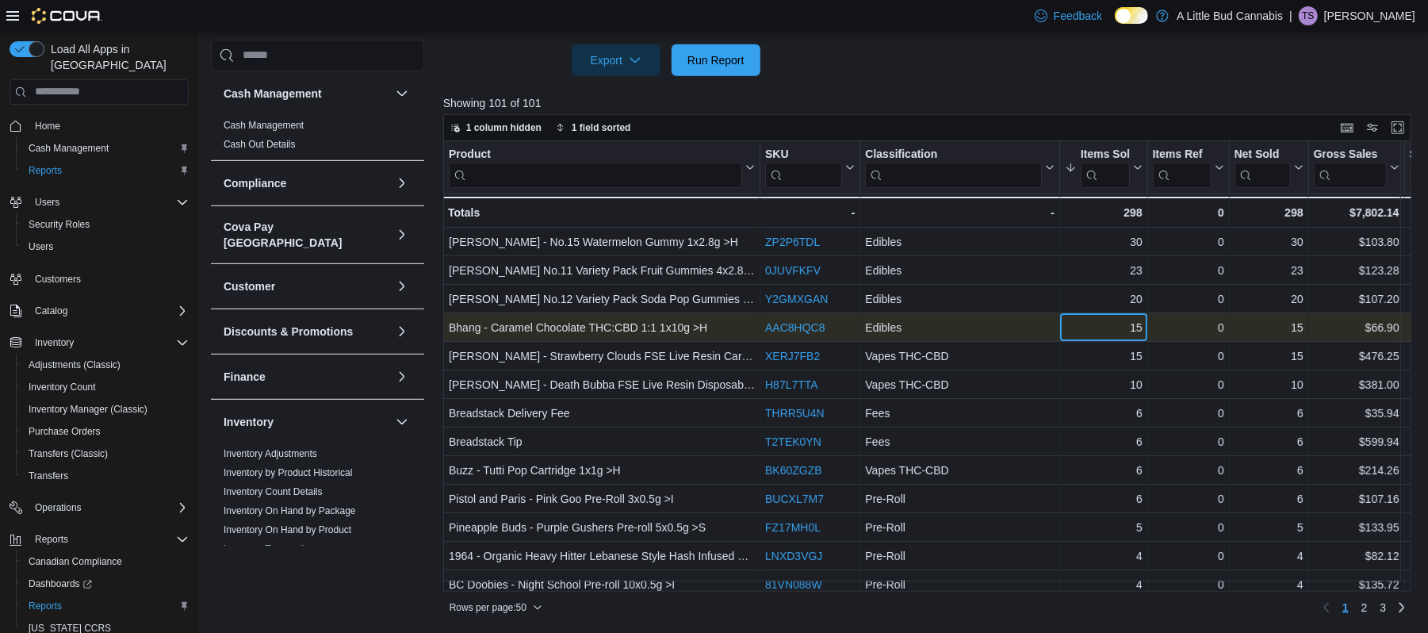
click at [1134, 320] on div "15" at bounding box center [1104, 327] width 78 height 19
click at [1226, 324] on div "0 - Items Ref, column 5, row 4" at bounding box center [1188, 327] width 82 height 29
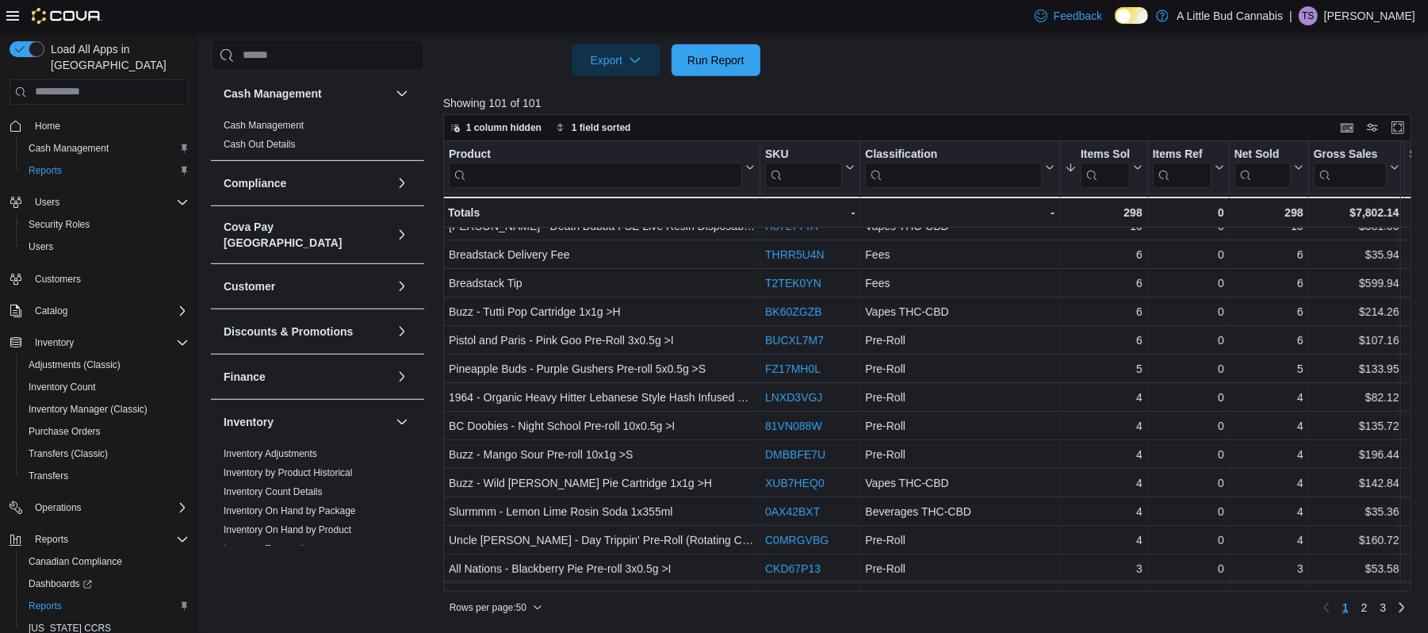
scroll to position [54, 0]
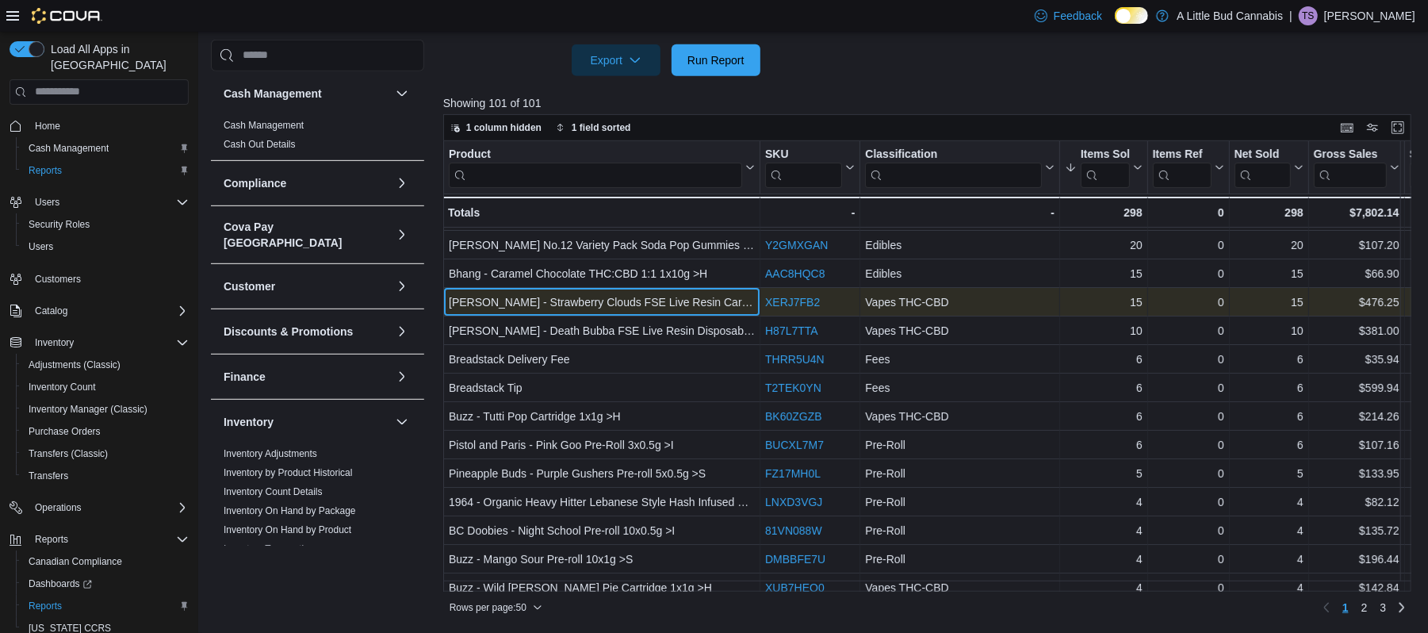
click at [645, 315] on div "Dymond - Strawberry Clouds FSE Live Resin Cartridge 1x1g >H - Product, column 1…" at bounding box center [601, 302] width 317 height 29
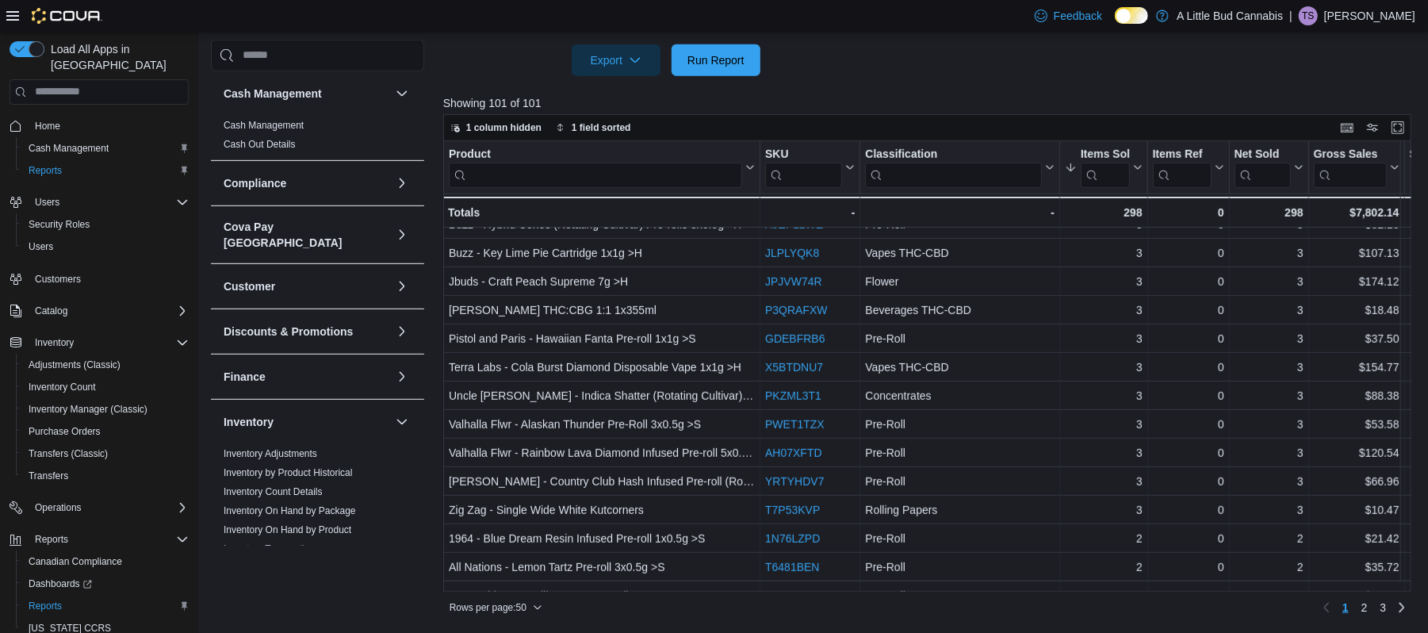
scroll to position [556, 0]
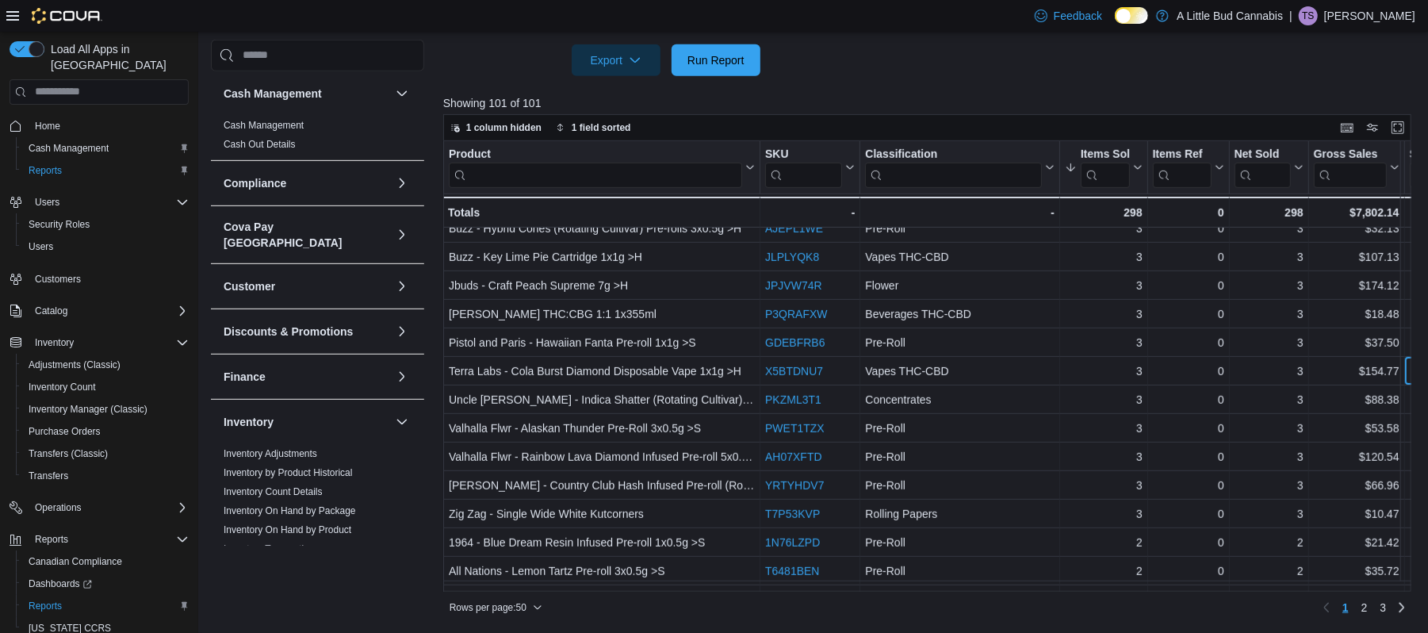
click at [1407, 371] on div "$152.19 - Subtotal, column 8, row 25" at bounding box center [1443, 371] width 79 height 29
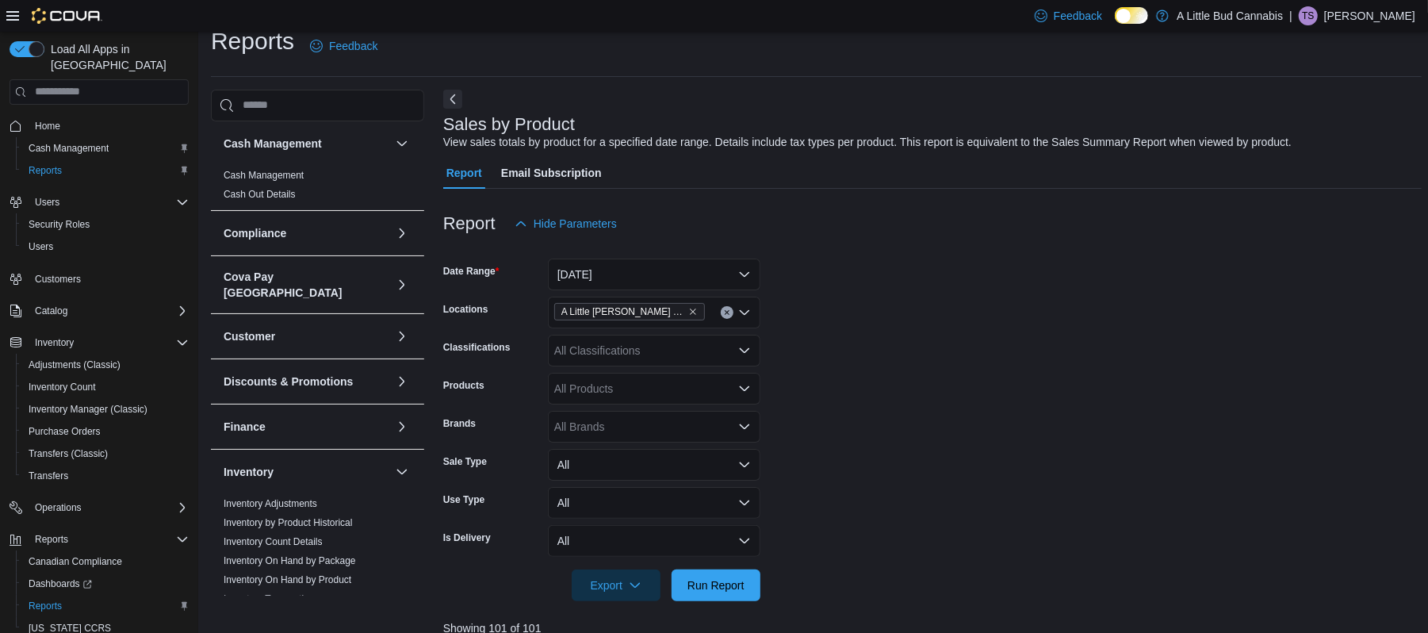
scroll to position [17, 0]
click at [451, 99] on button "Next" at bounding box center [452, 100] width 19 height 19
